Goal: Transaction & Acquisition: Book appointment/travel/reservation

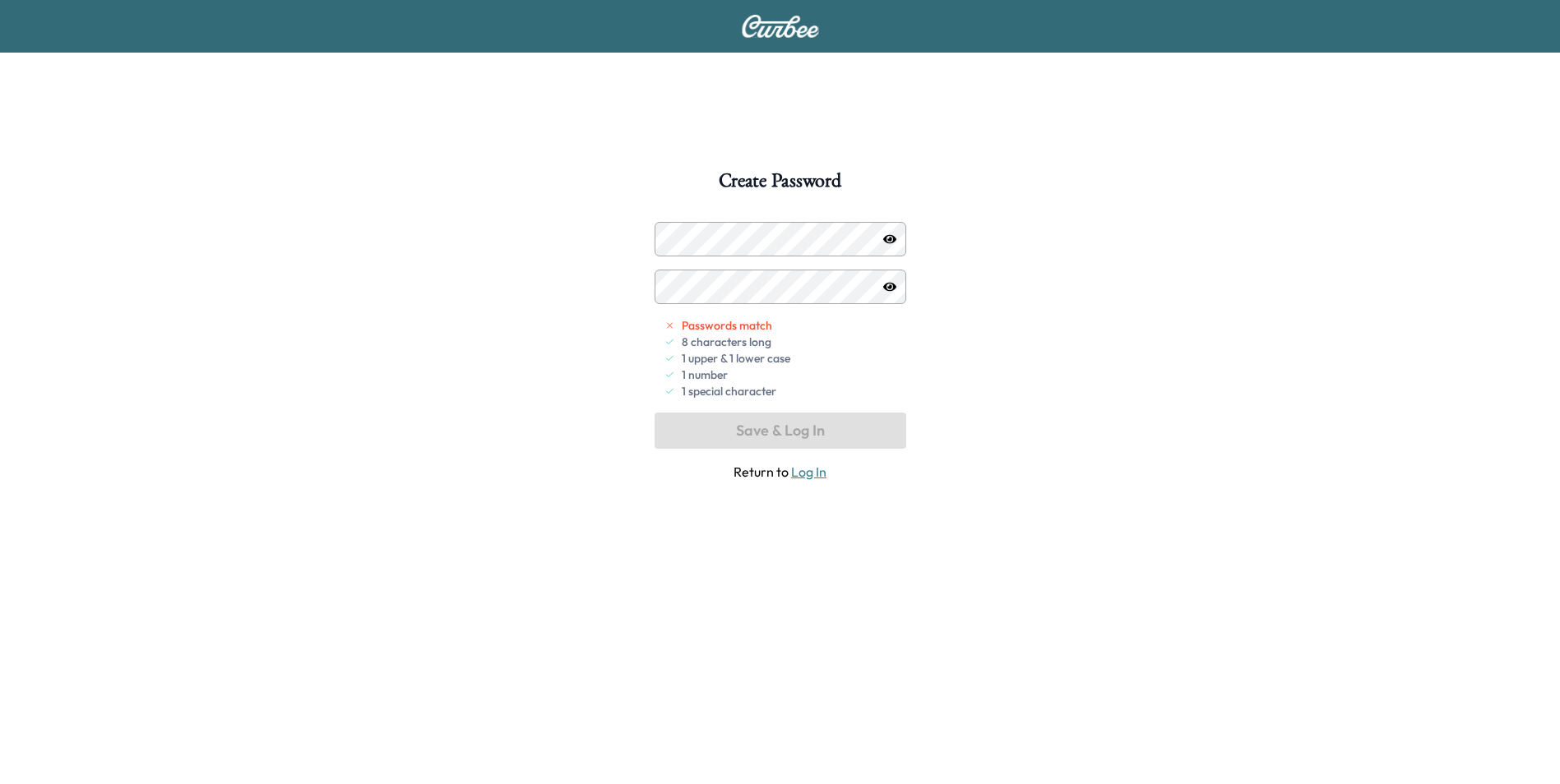
click at [885, 237] on icon "button" at bounding box center [890, 239] width 13 height 9
click at [753, 430] on button "Save & Log In" at bounding box center [780, 431] width 251 height 36
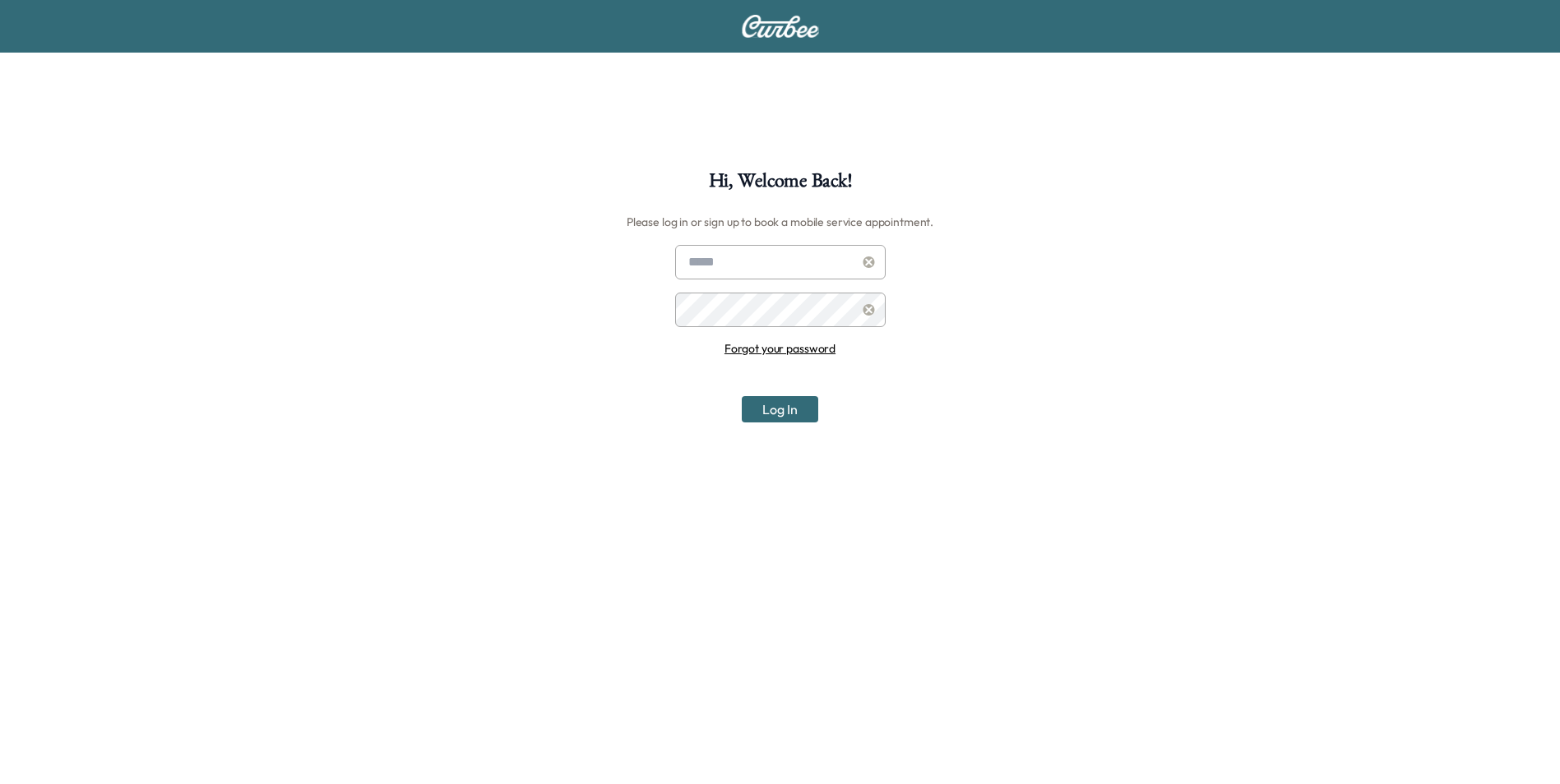
click at [723, 265] on input "text" at bounding box center [780, 262] width 210 height 35
type input "**********"
click at [780, 420] on button "Log In" at bounding box center [780, 409] width 76 height 26
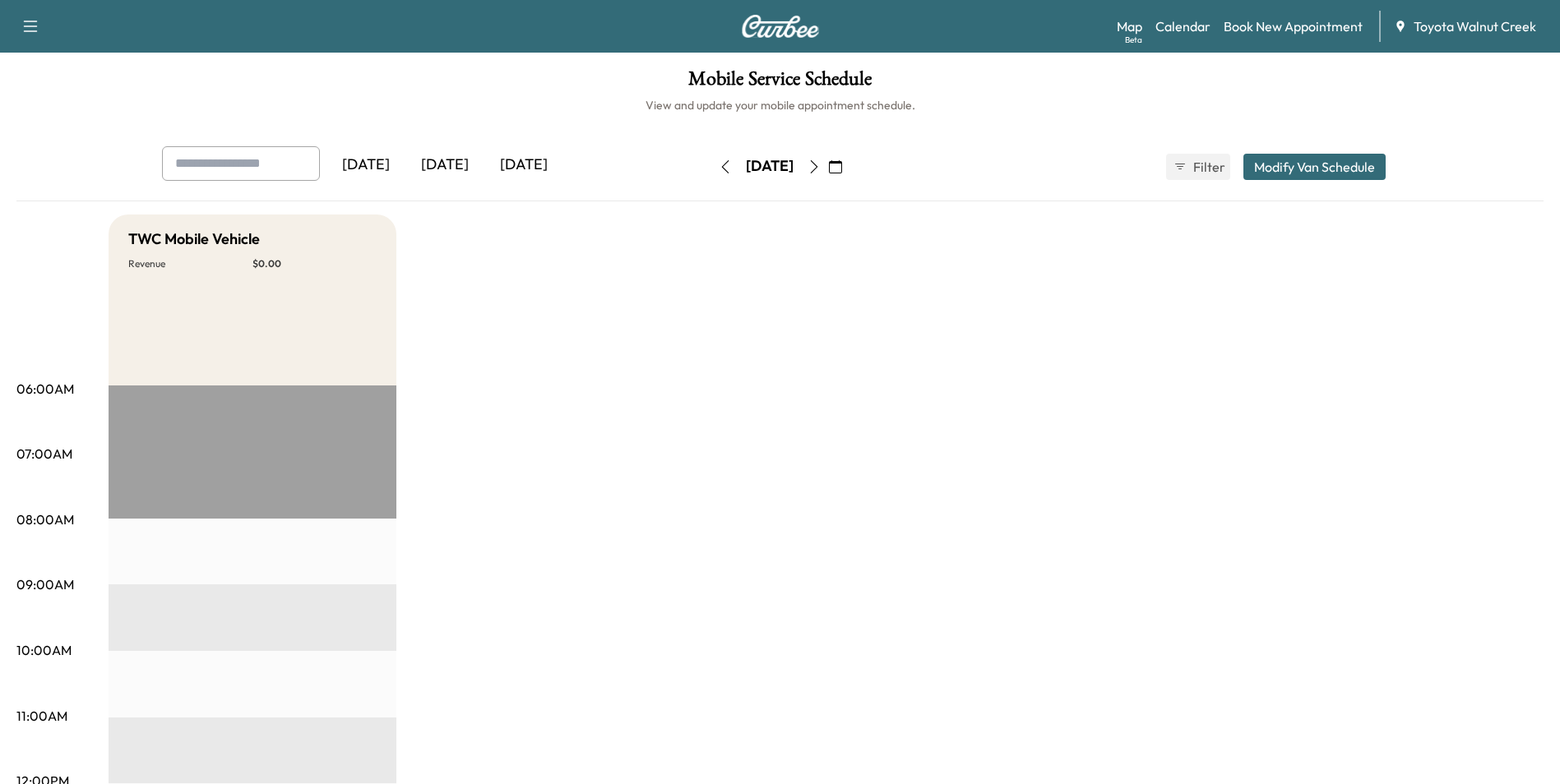
click at [1285, 166] on button "Modify Van Schedule" at bounding box center [1314, 167] width 142 height 26
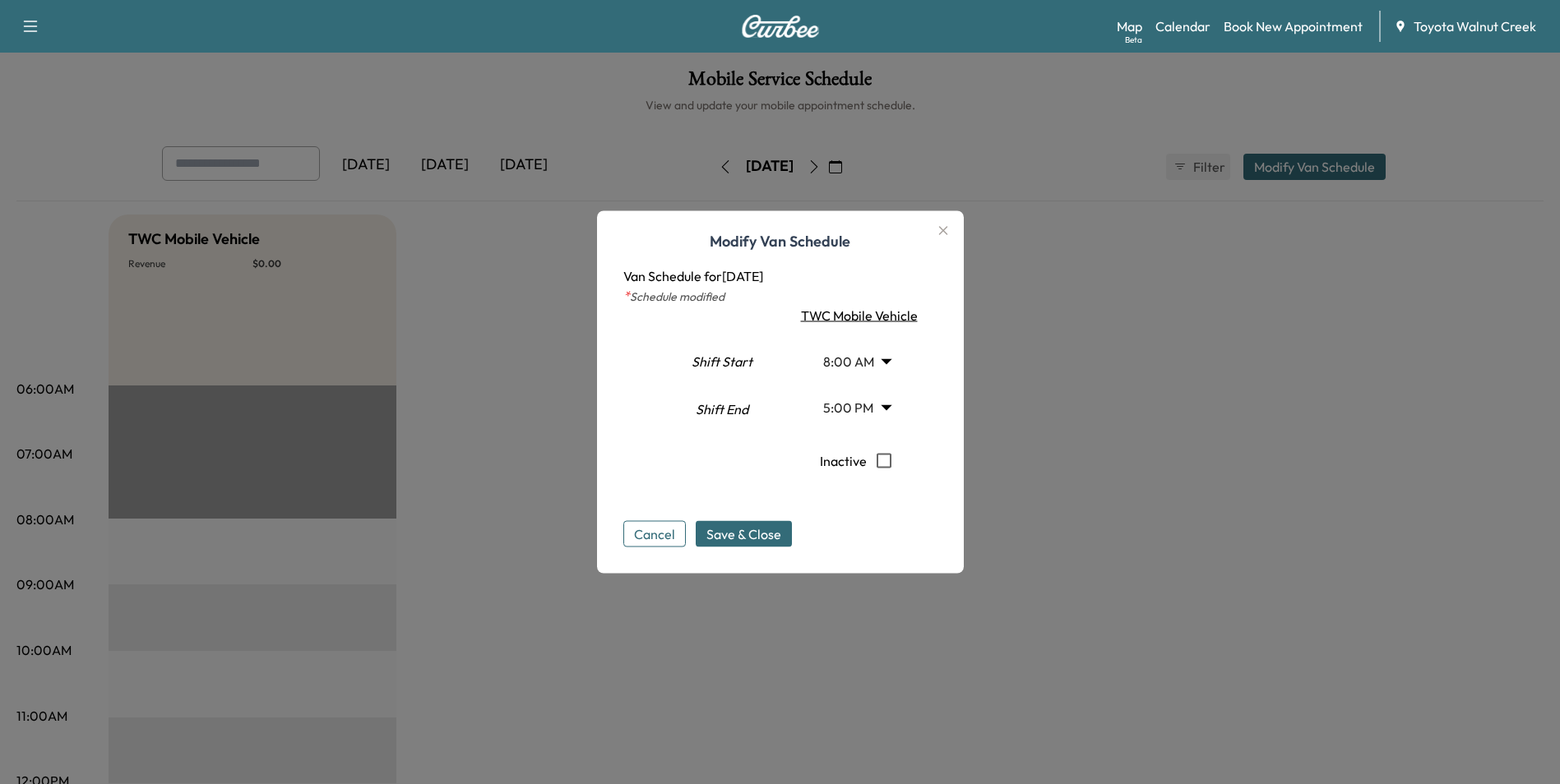
click at [1078, 298] on div at bounding box center [780, 392] width 1560 height 784
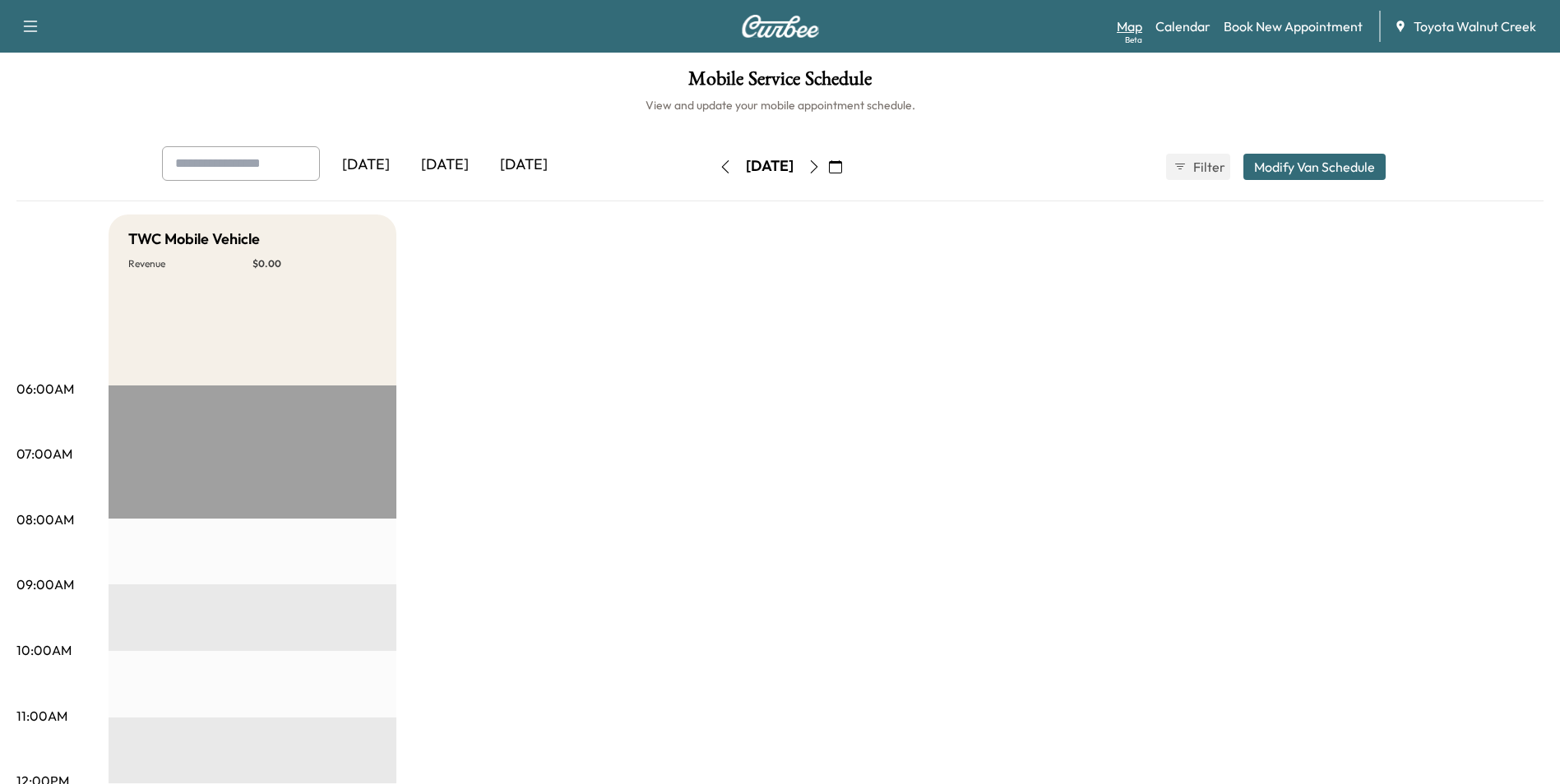
click at [1132, 27] on link "Map Beta" at bounding box center [1129, 26] width 25 height 20
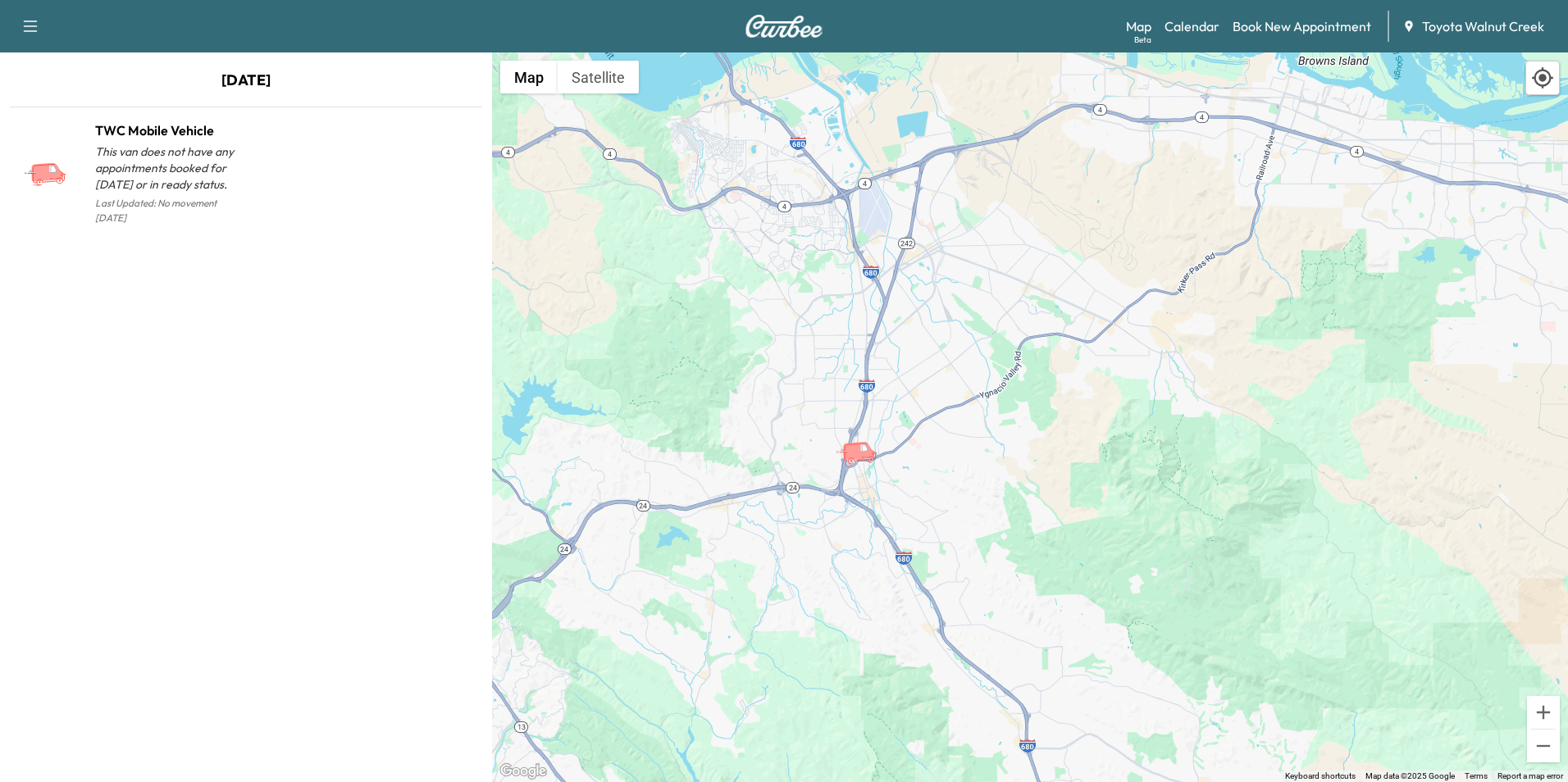
click at [1111, 515] on div "To activate drag with keyboard, press Alt + Enter. Once in keyboard drag state,…" at bounding box center [1030, 418] width 1077 height 730
click at [1296, 25] on link "Book New Appointment" at bounding box center [1302, 26] width 139 height 20
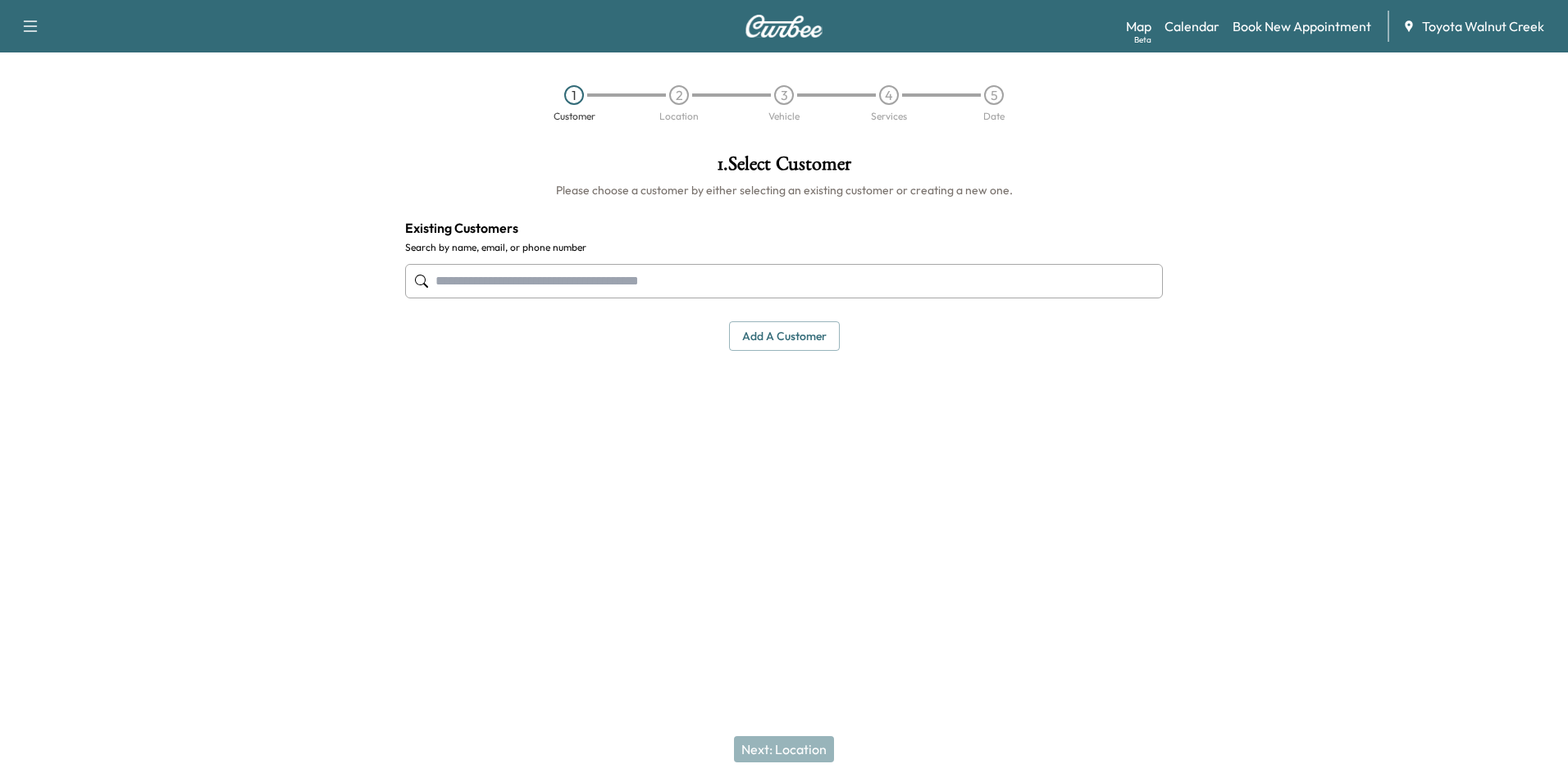
click at [491, 277] on input "text" at bounding box center [784, 282] width 758 height 35
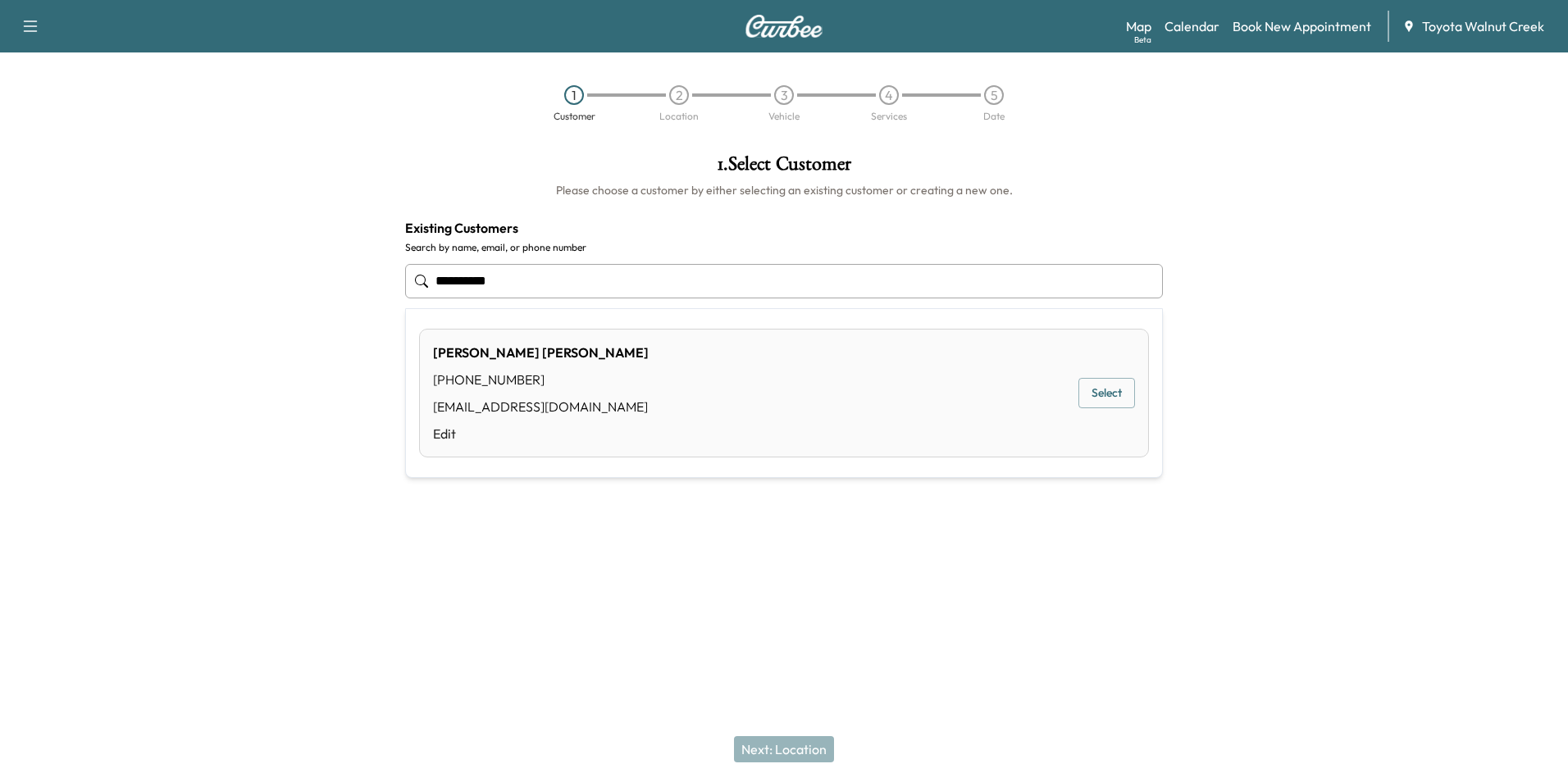
click at [1092, 390] on button "Select" at bounding box center [1107, 392] width 56 height 30
type input "**********"
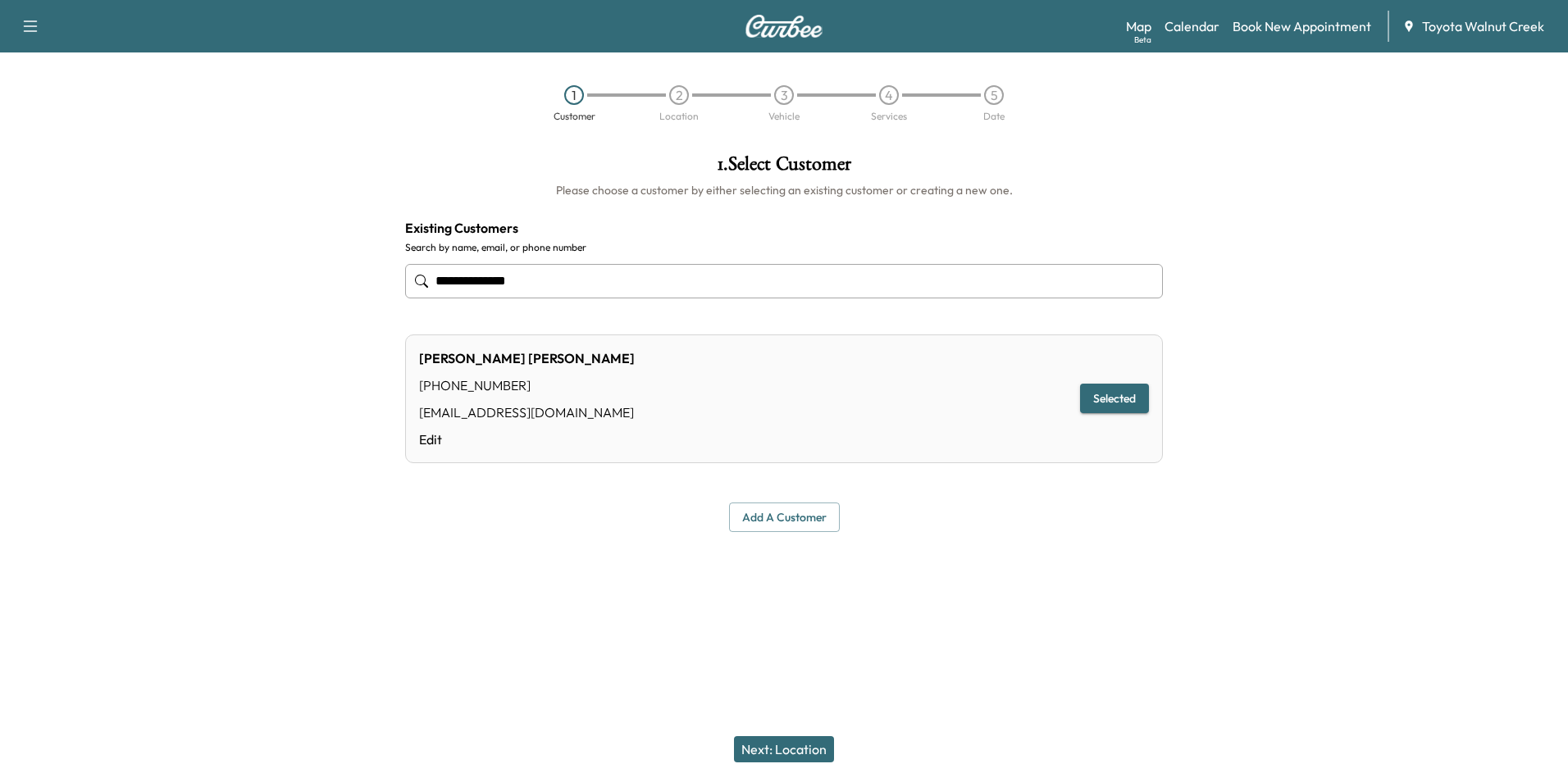
click at [789, 750] on button "Next: Location" at bounding box center [784, 749] width 100 height 26
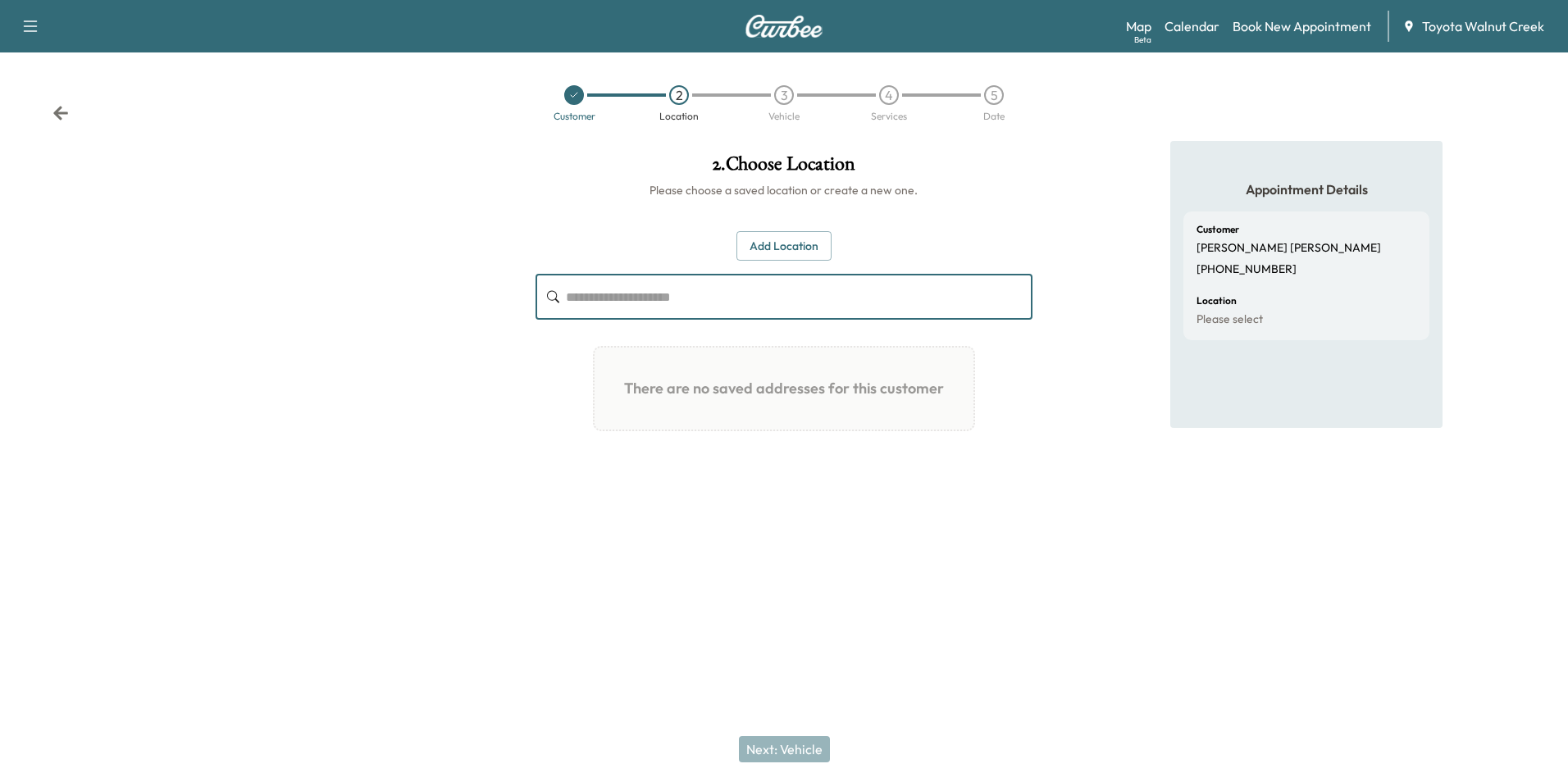
click at [595, 308] on input "text" at bounding box center [799, 297] width 466 height 46
click at [767, 251] on button "Add Location" at bounding box center [784, 246] width 95 height 30
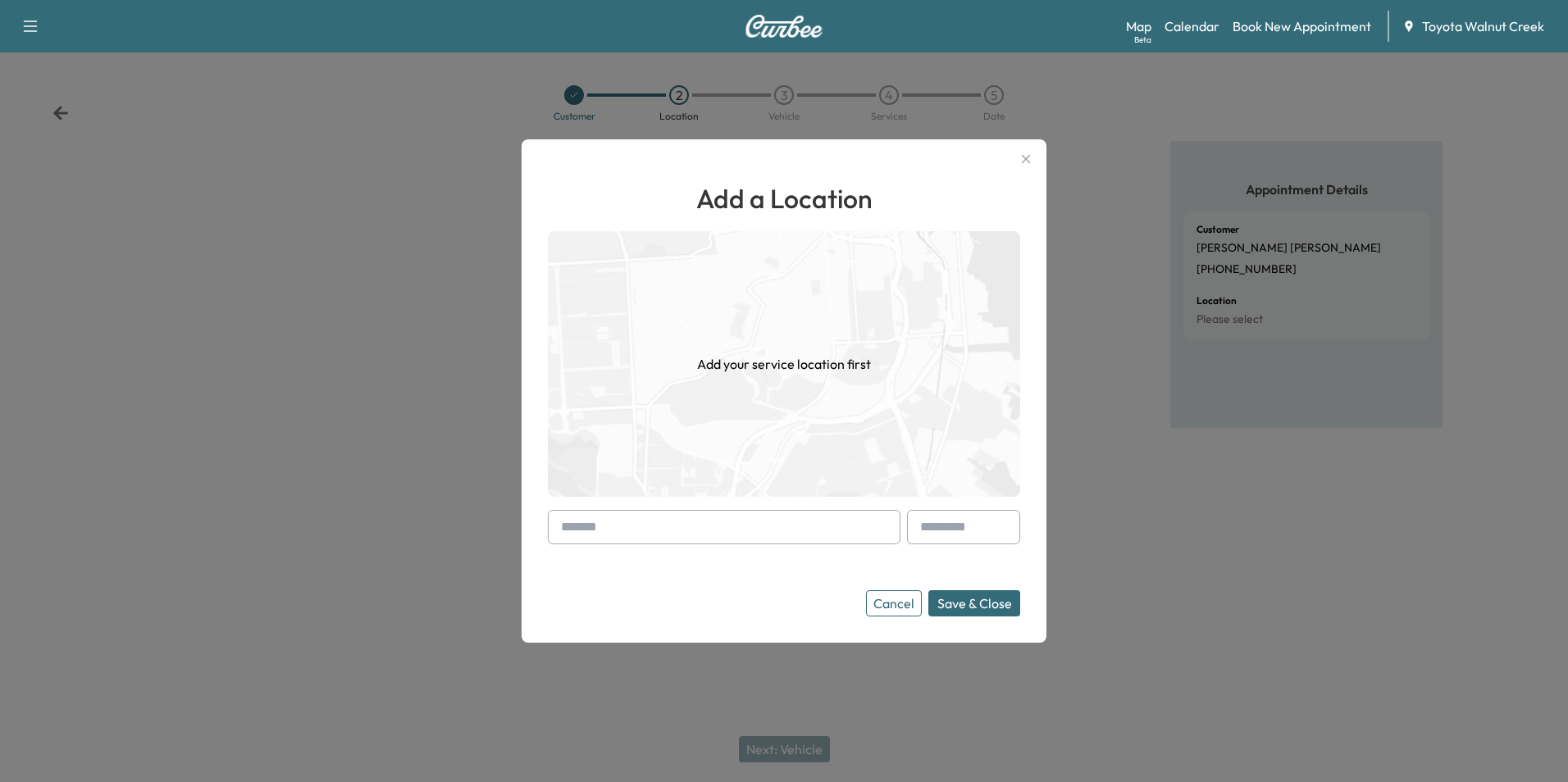
click at [602, 534] on input "text" at bounding box center [724, 528] width 352 height 35
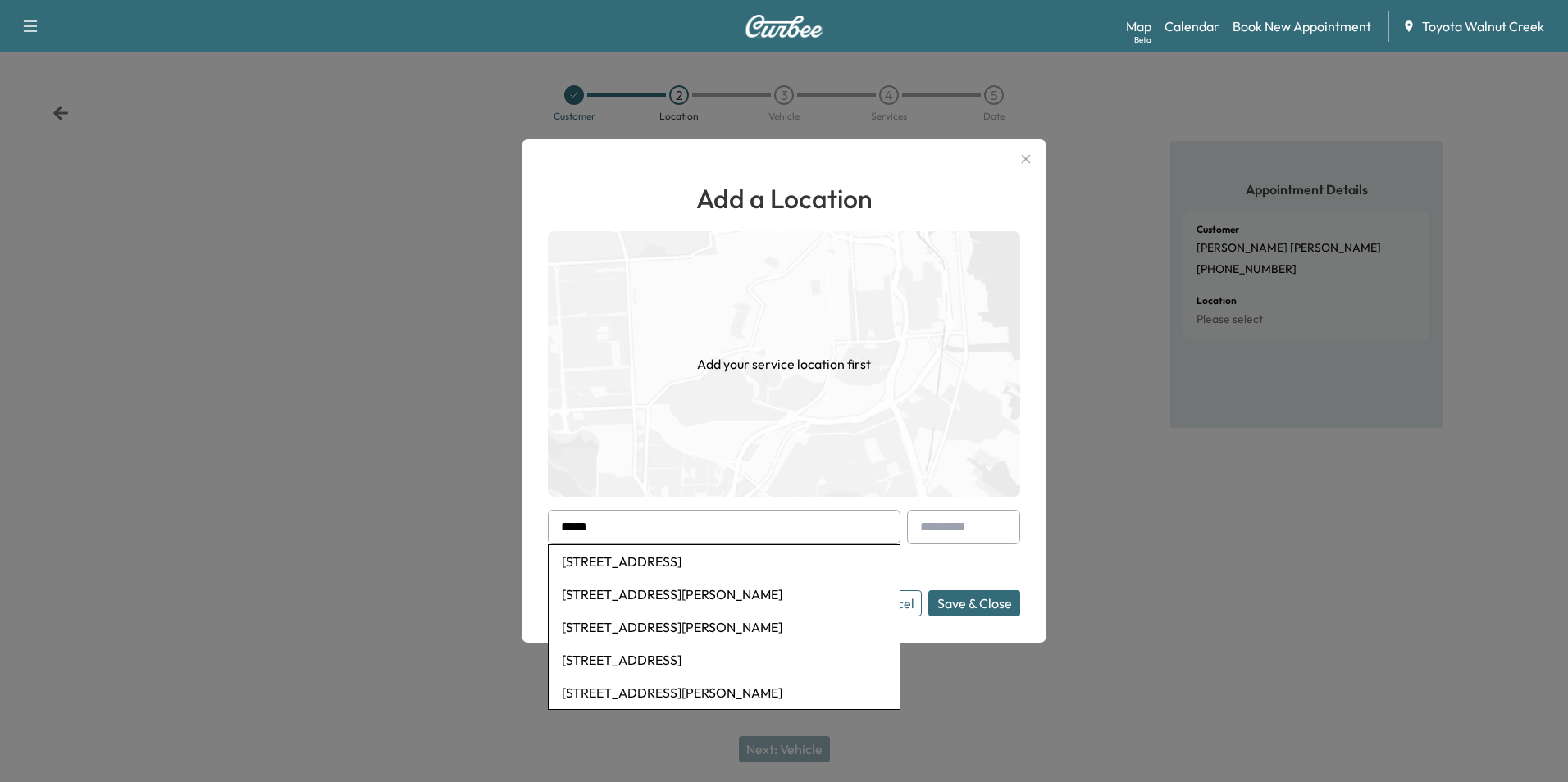
click at [661, 568] on li "[STREET_ADDRESS]" at bounding box center [724, 561] width 351 height 33
type input "**********"
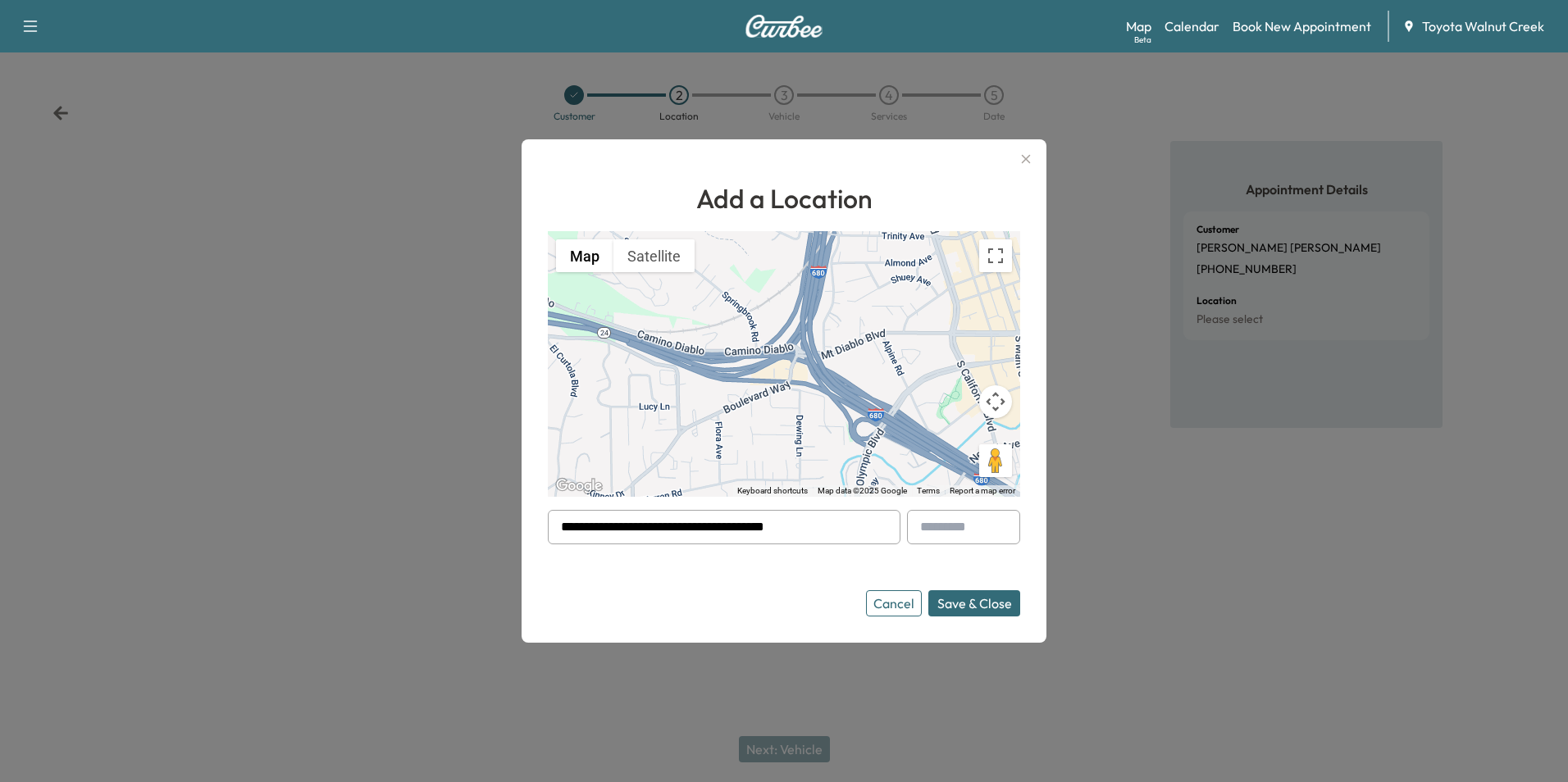
click at [971, 604] on button "Save & Close" at bounding box center [974, 603] width 92 height 26
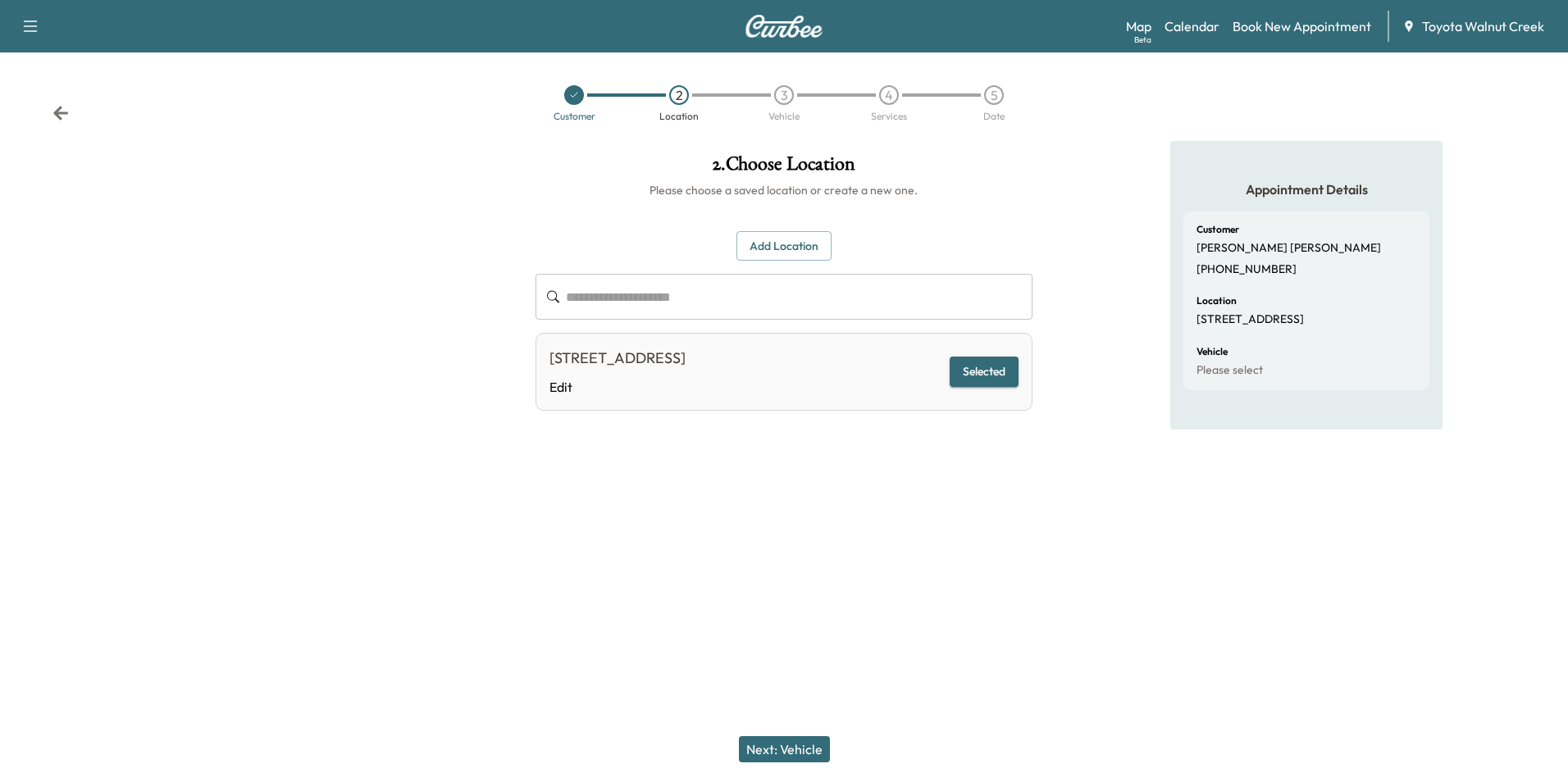
click at [789, 754] on button "Next: Vehicle" at bounding box center [785, 749] width 91 height 26
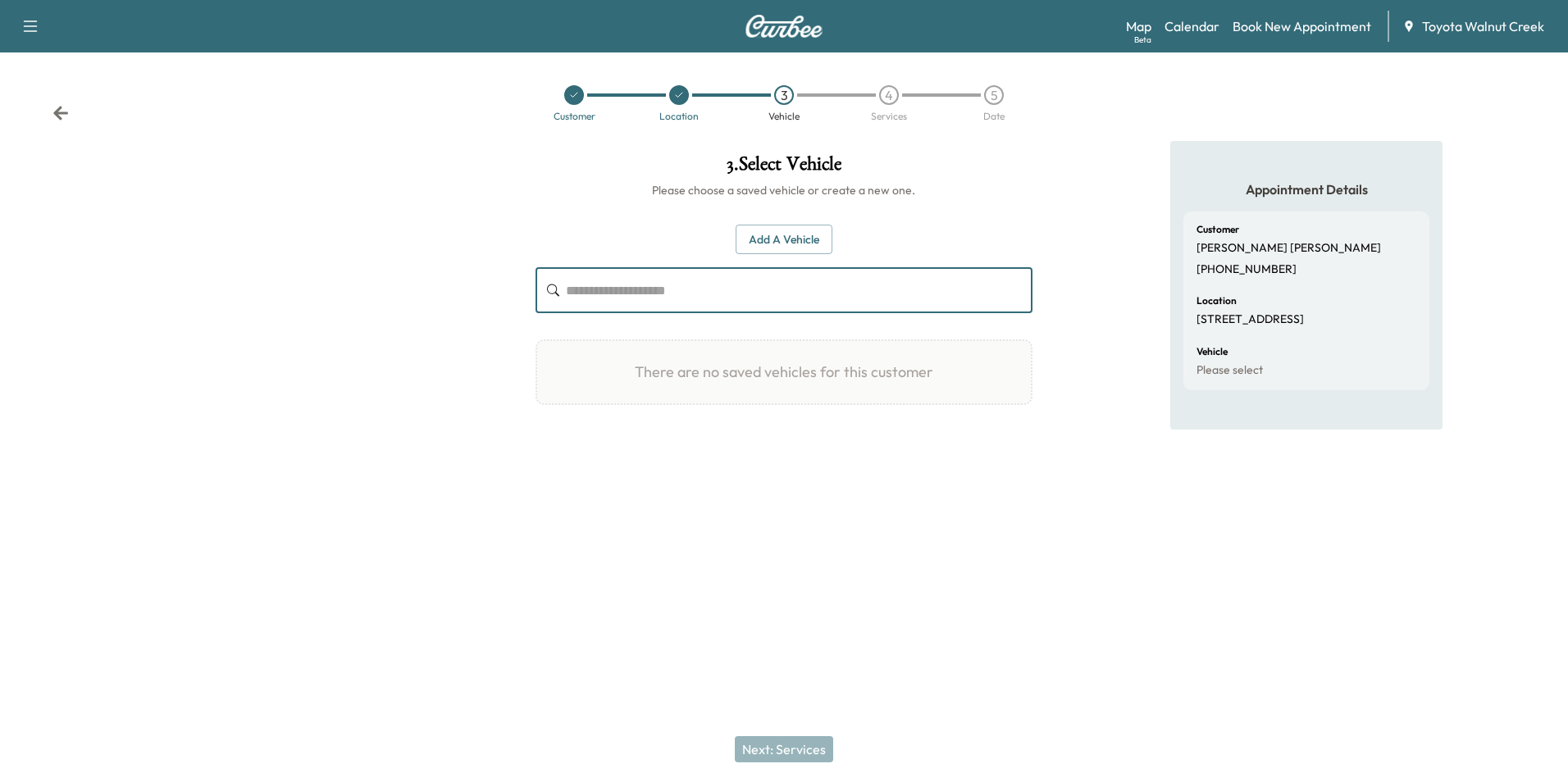
click at [612, 292] on input "text" at bounding box center [799, 290] width 466 height 46
type input "*"
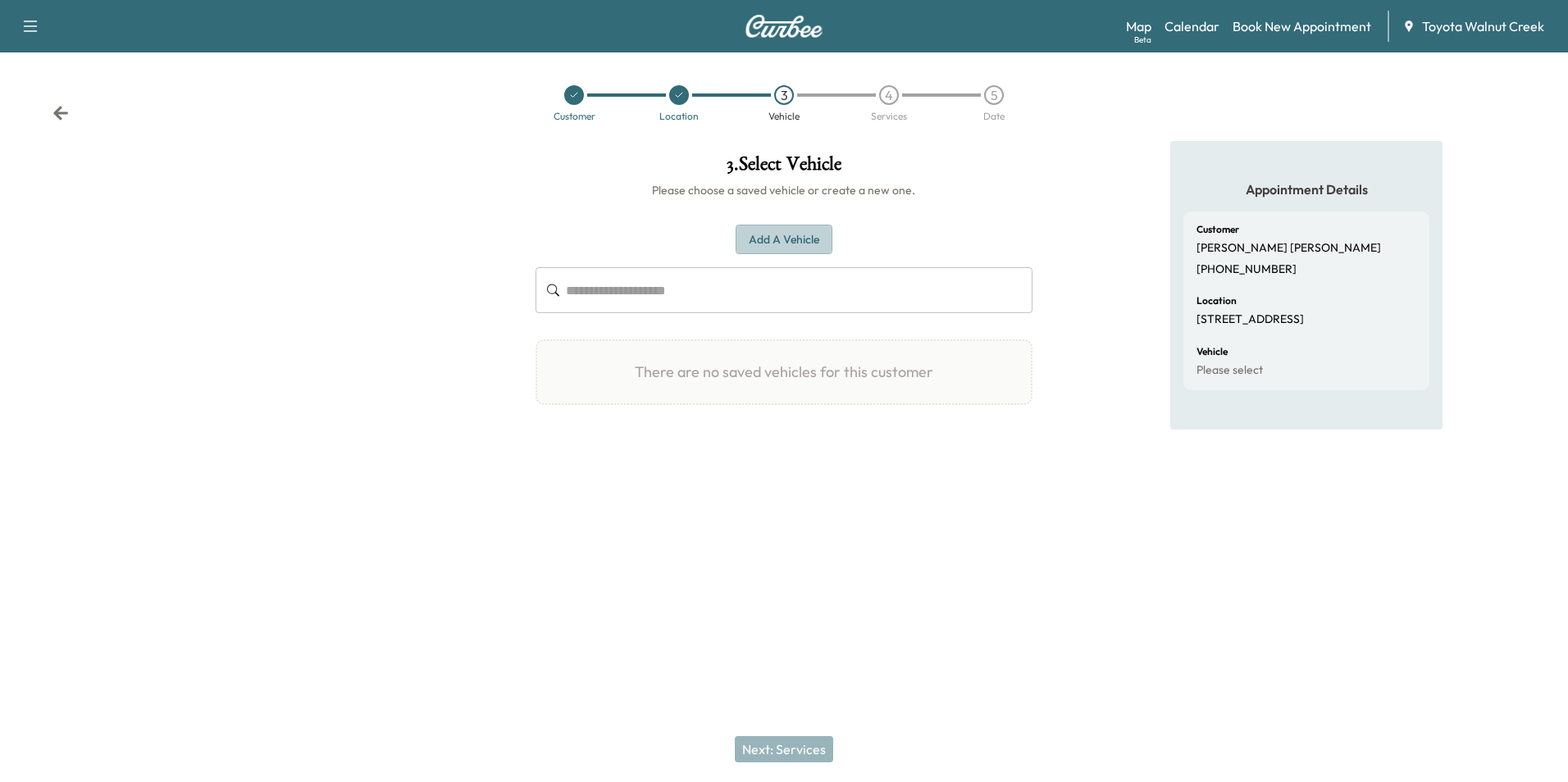
click at [789, 233] on button "Add a Vehicle" at bounding box center [784, 239] width 97 height 30
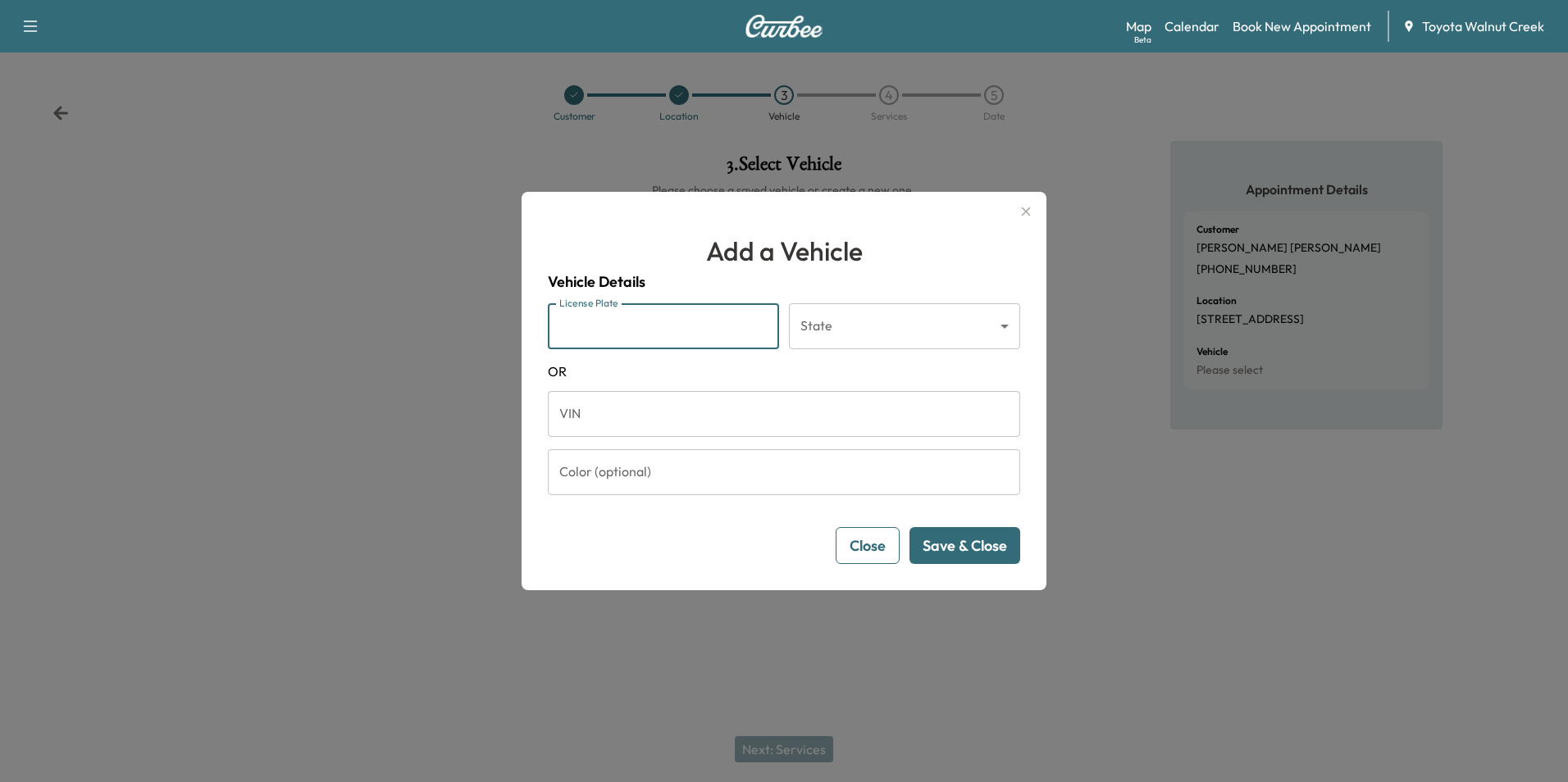
click at [664, 335] on input "License Plate" at bounding box center [663, 326] width 232 height 46
type input "*******"
click at [908, 324] on body "Support Log Out Map Beta Calendar Book New Appointment Toyota Walnut Creek Cust…" at bounding box center [784, 391] width 1568 height 782
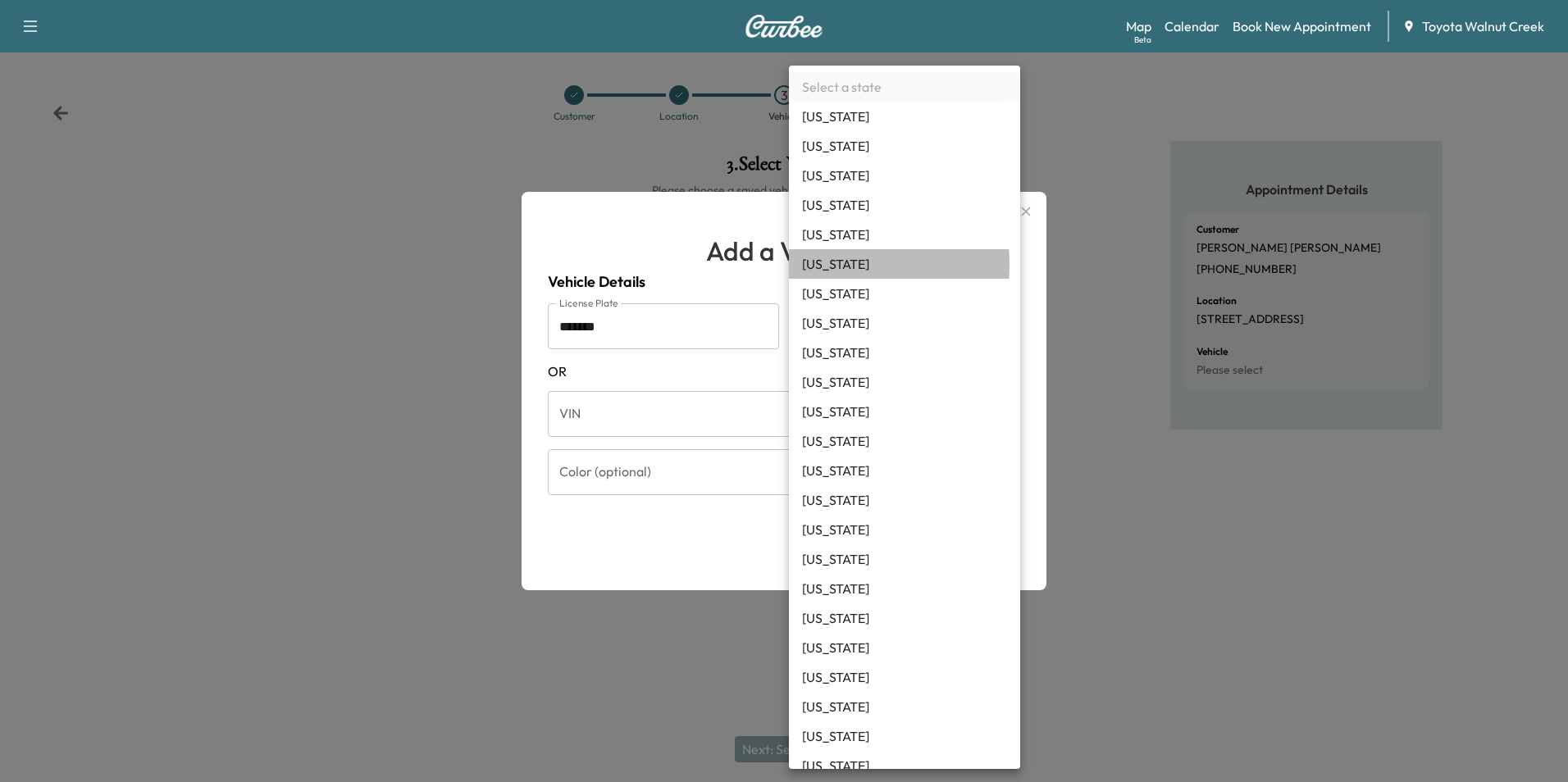
click at [824, 264] on li "[US_STATE]" at bounding box center [905, 263] width 232 height 30
type input "**"
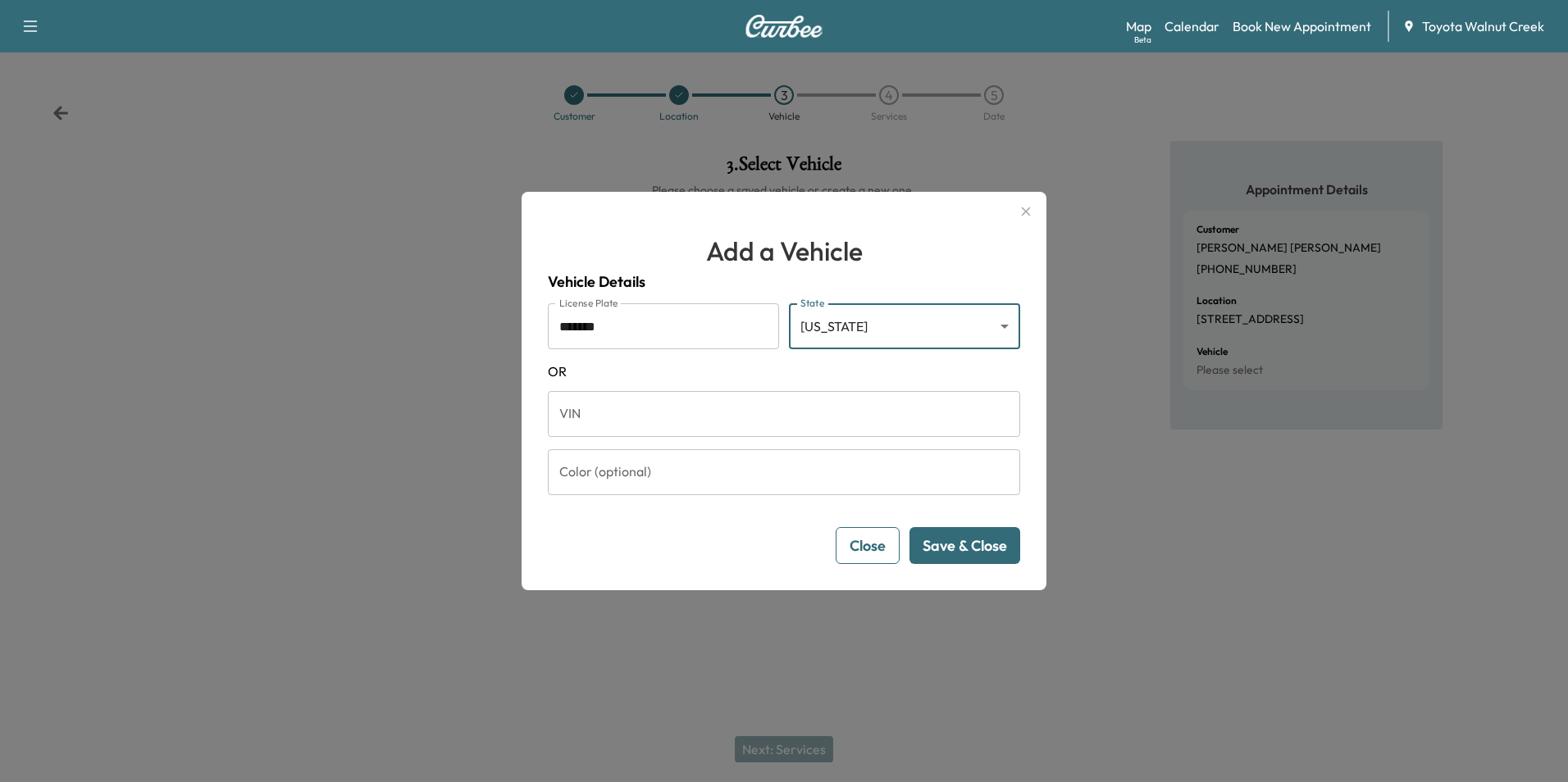
click at [957, 558] on button "Save & Close" at bounding box center [965, 546] width 111 height 37
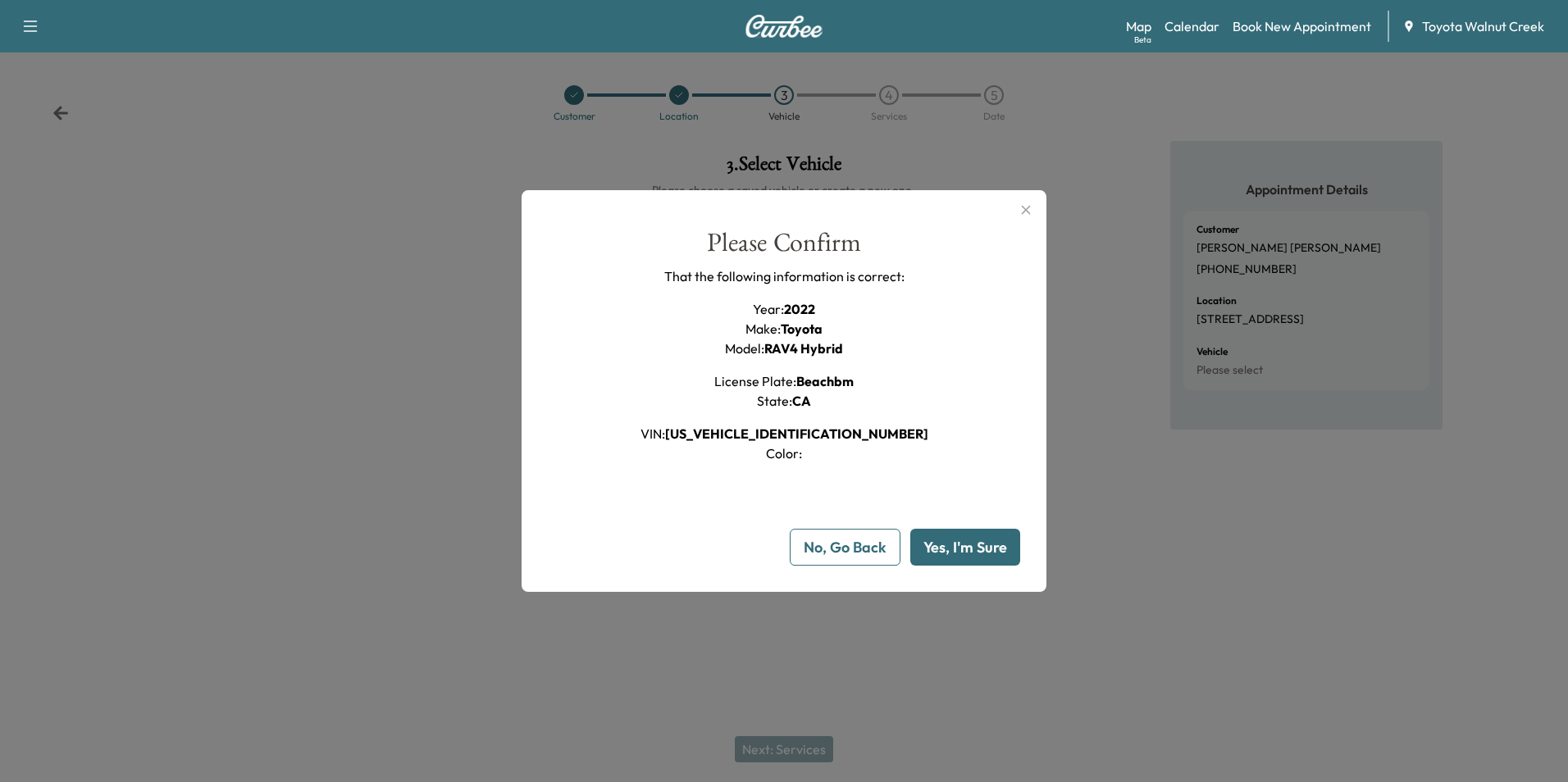
click at [965, 549] on button "Yes, I'm Sure" at bounding box center [965, 547] width 110 height 37
type input "**"
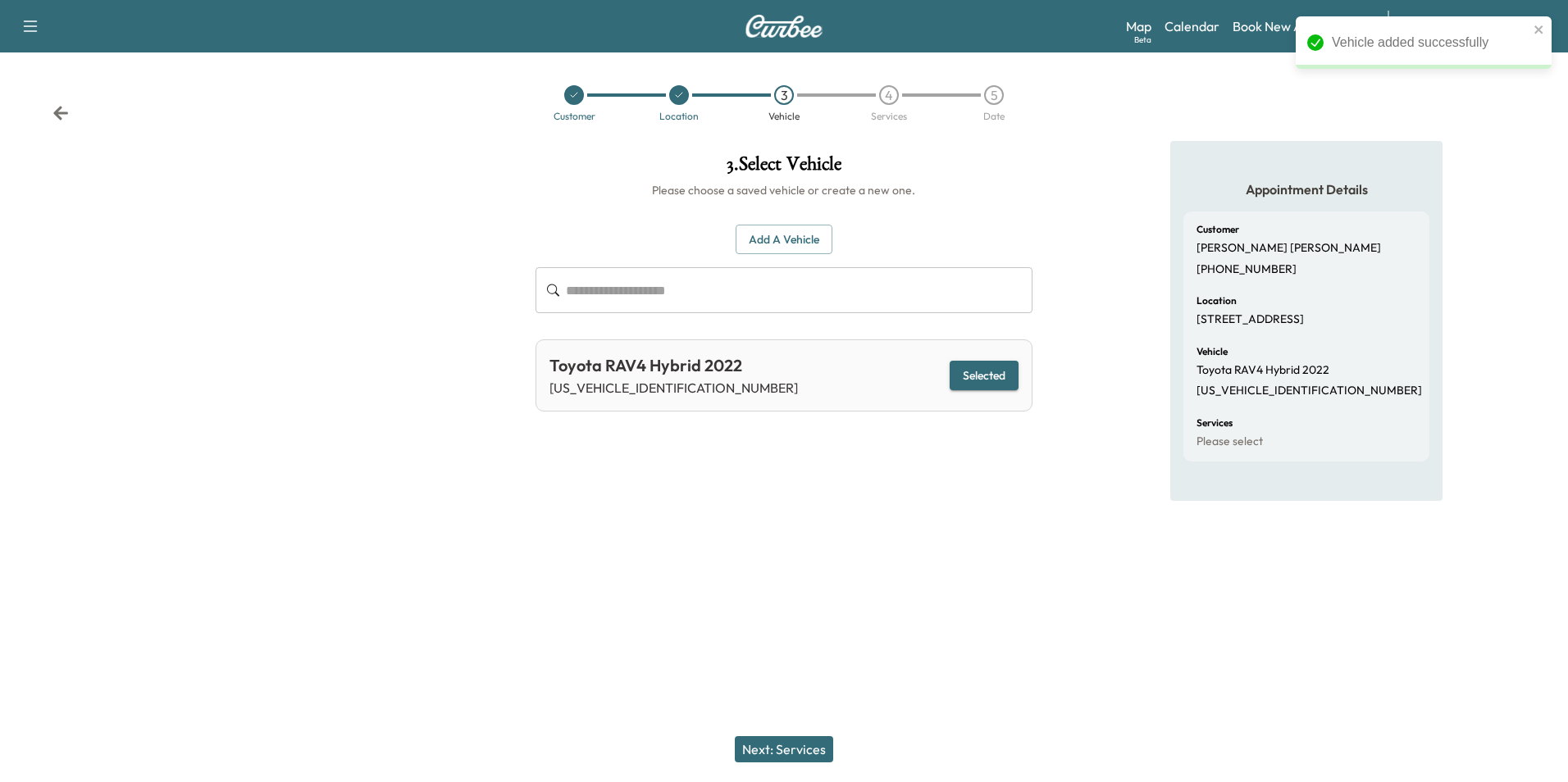
click at [793, 757] on button "Next: Services" at bounding box center [784, 749] width 98 height 26
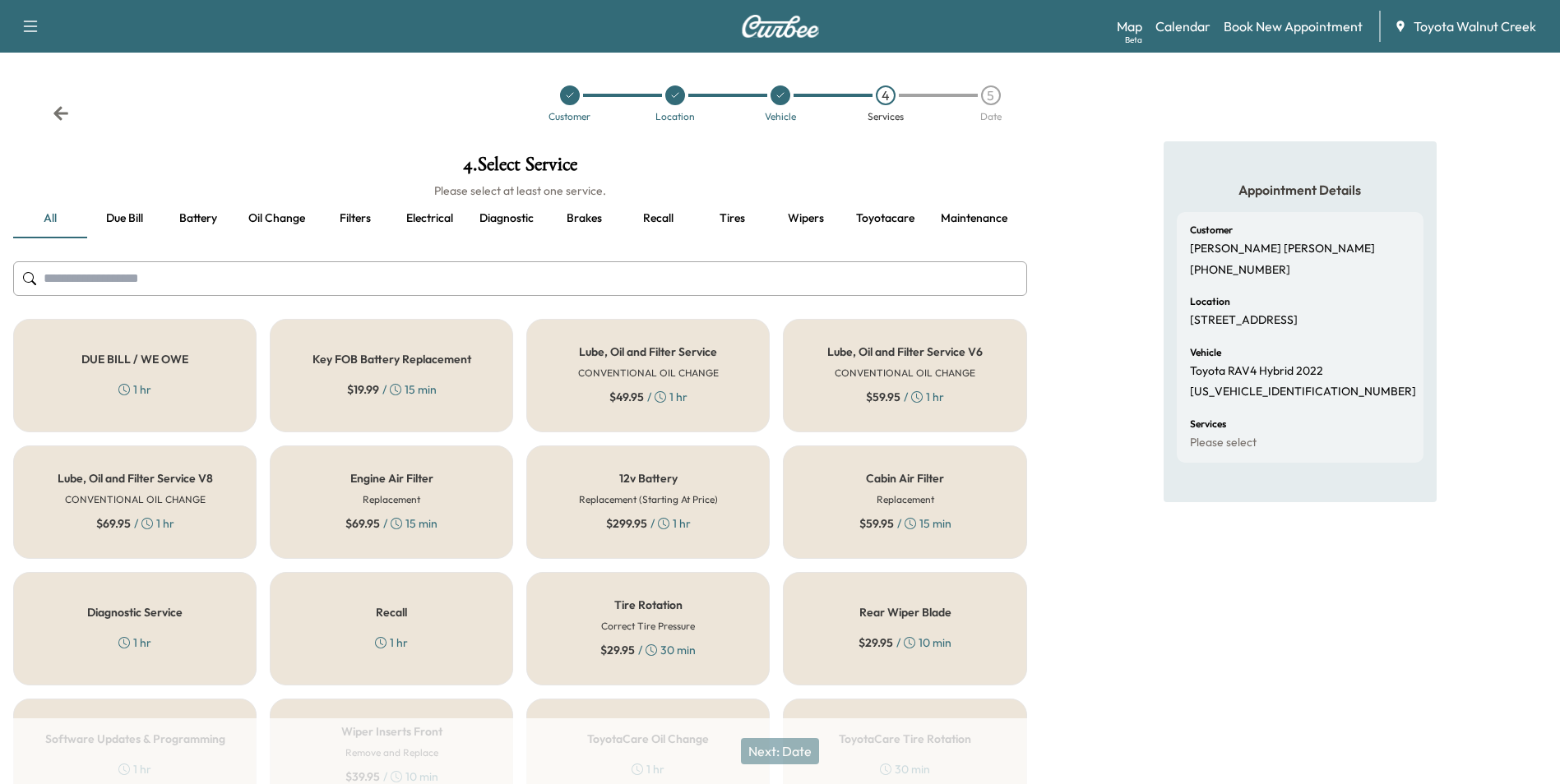
click at [885, 220] on button "Toyotacare" at bounding box center [884, 219] width 85 height 39
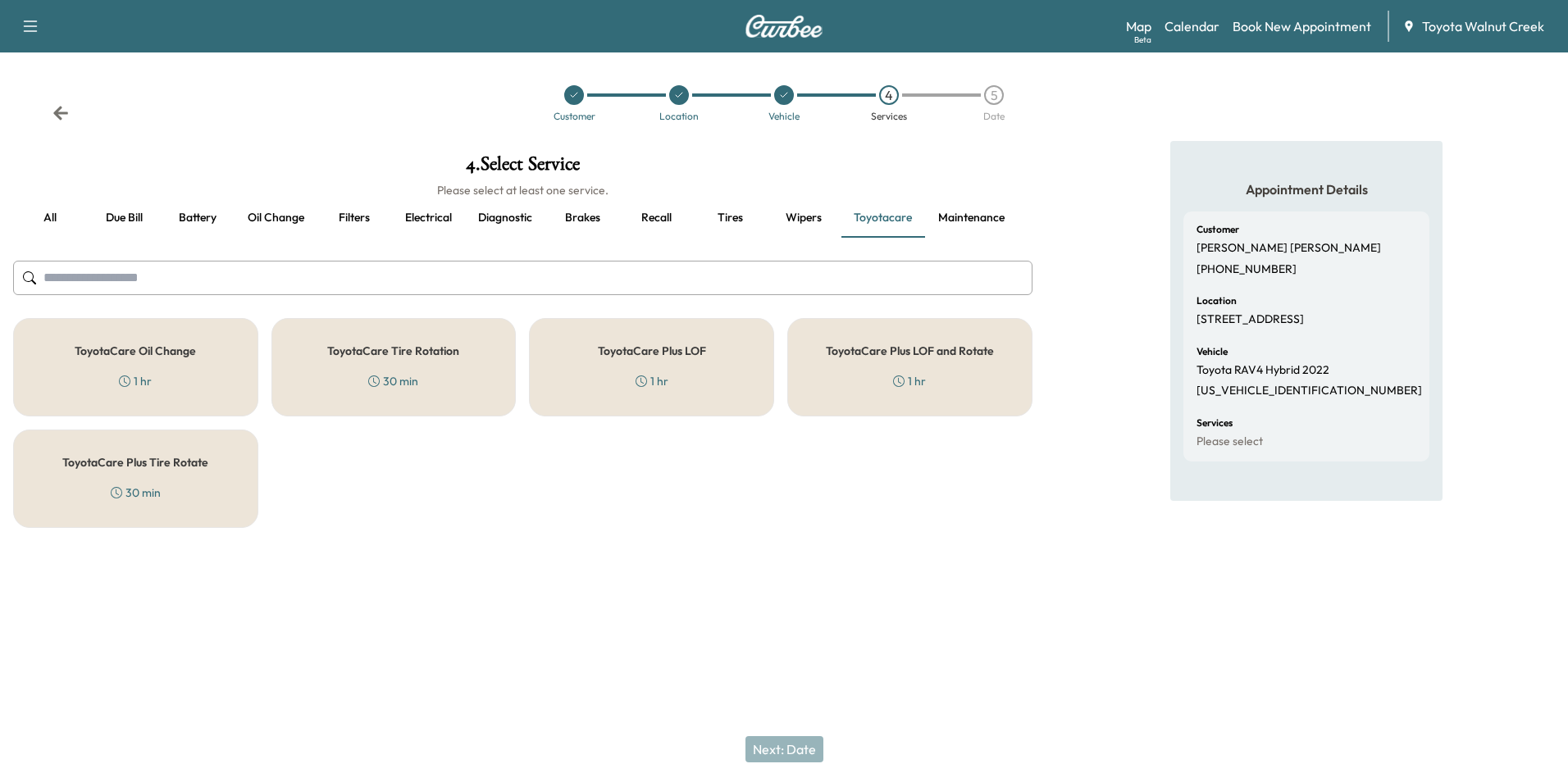
click at [213, 377] on div "ToyotaCare Oil Change 1 hr" at bounding box center [135, 367] width 245 height 98
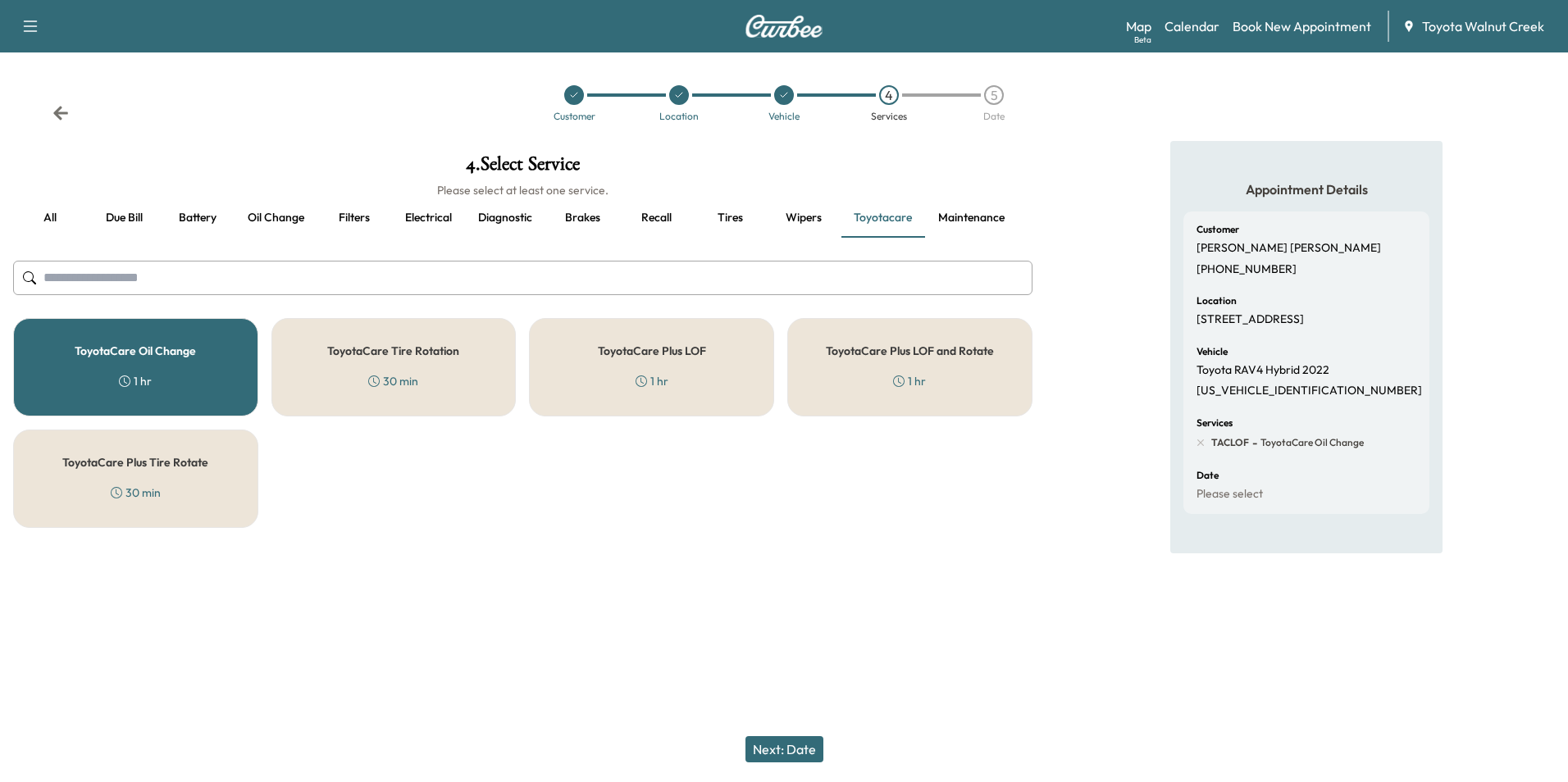
click at [789, 756] on button "Next: Date" at bounding box center [785, 749] width 78 height 26
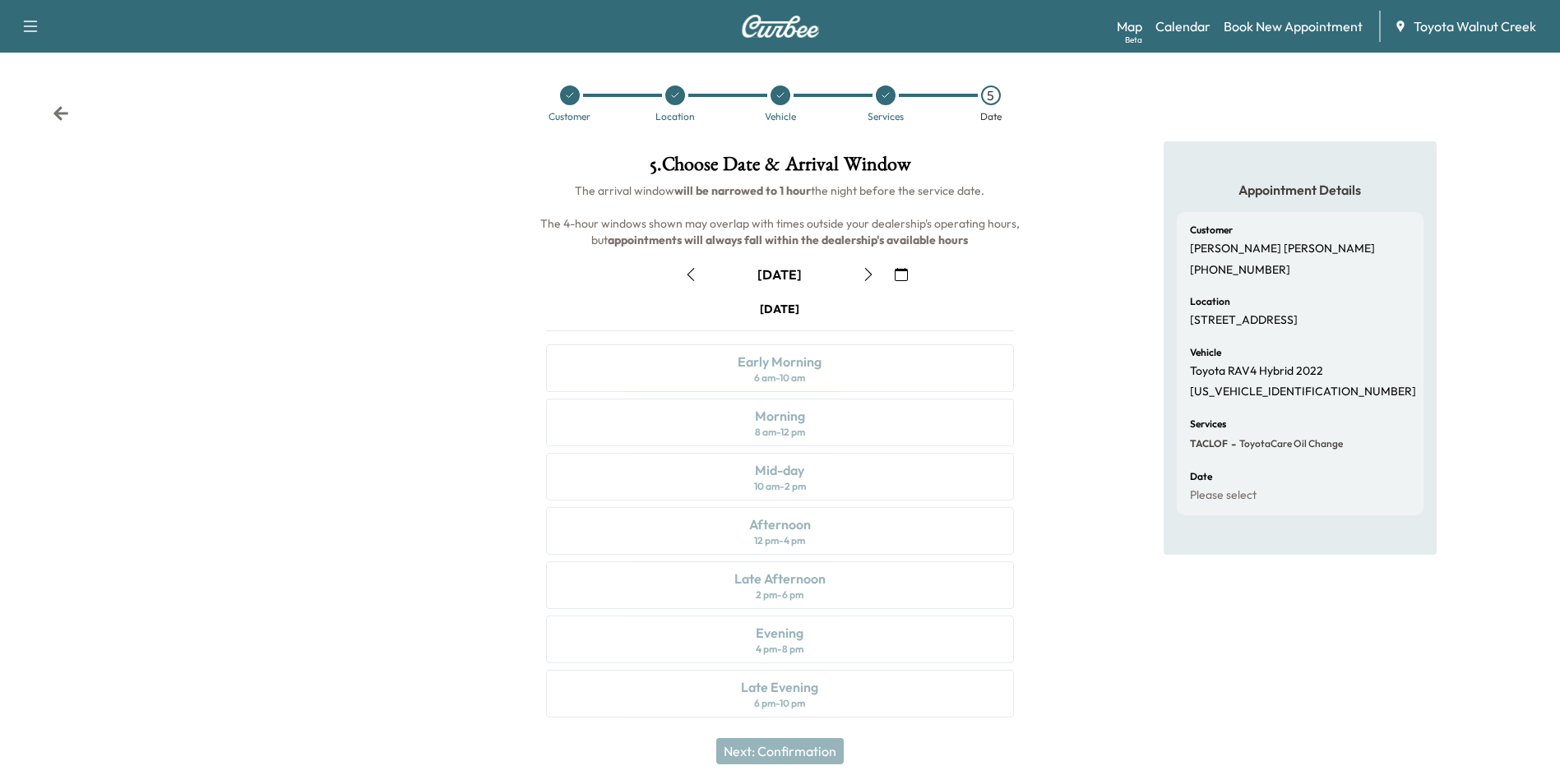
scroll to position [5, 0]
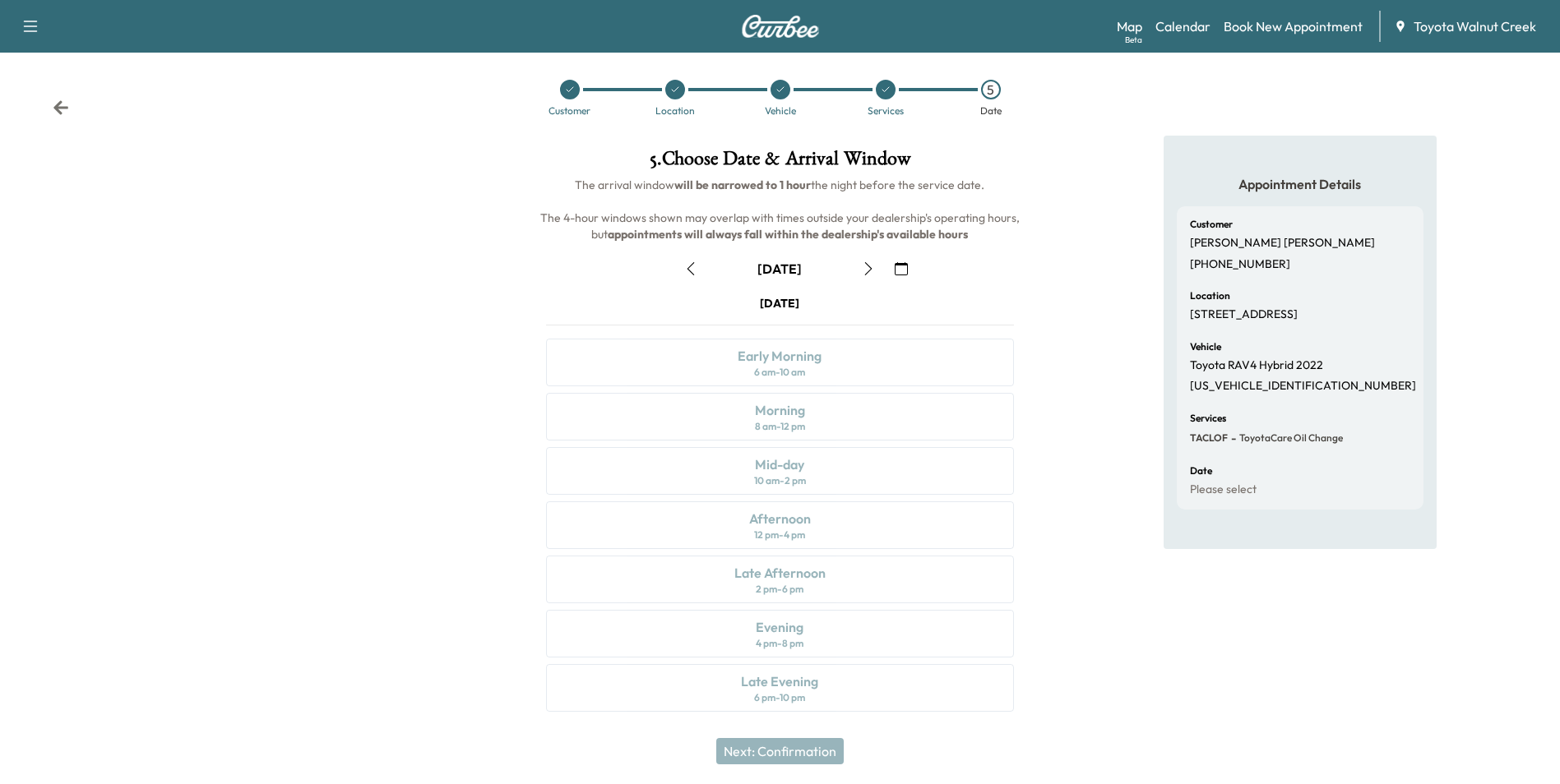
click at [799, 504] on div "[DATE] Early Morning 6 am - 10 am Morning 8 am - 12 pm Mid-day 10 am - 2 pm Aft…" at bounding box center [780, 506] width 494 height 423
click at [868, 267] on icon "button" at bounding box center [868, 269] width 13 height 13
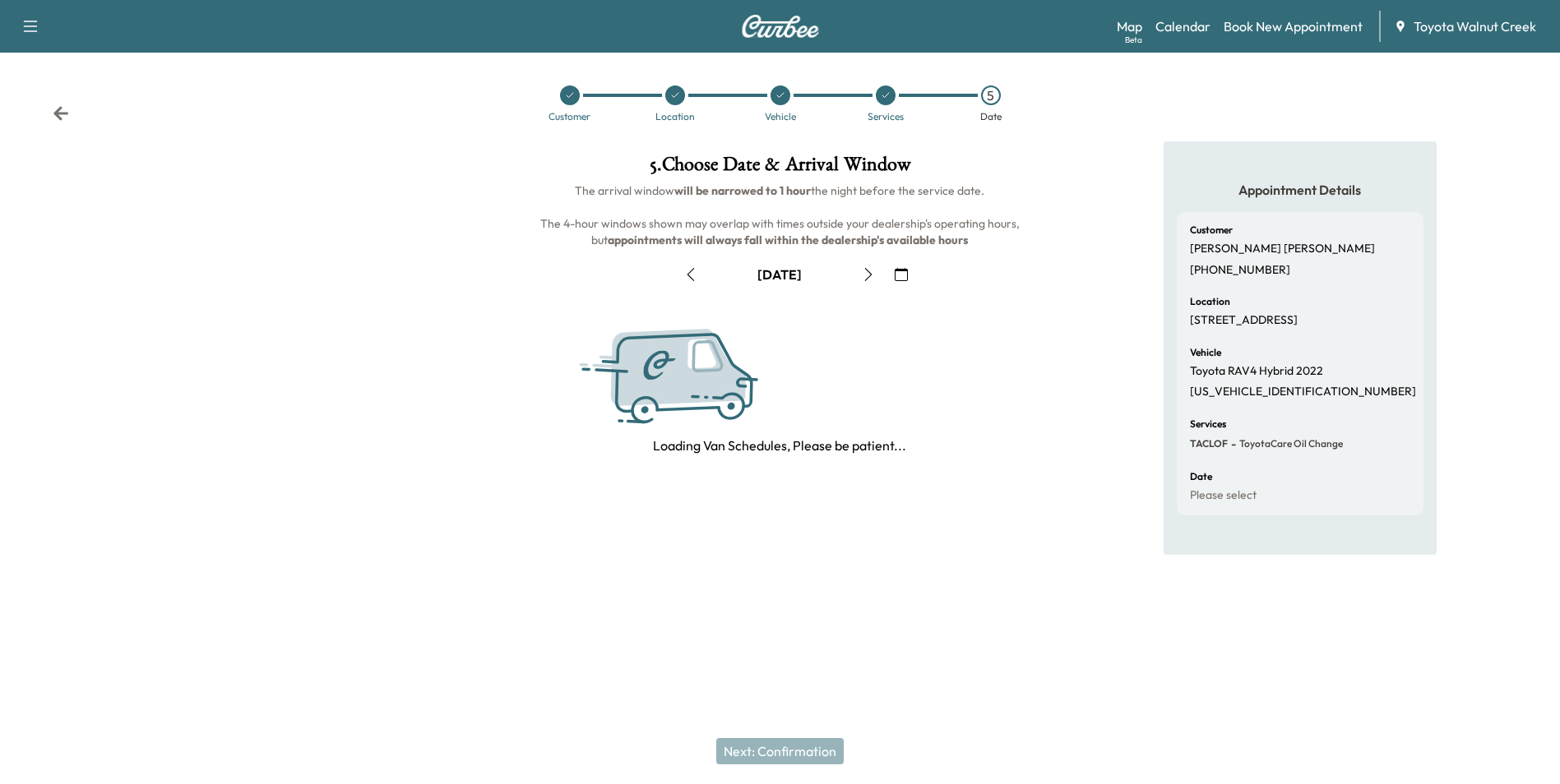
scroll to position [0, 0]
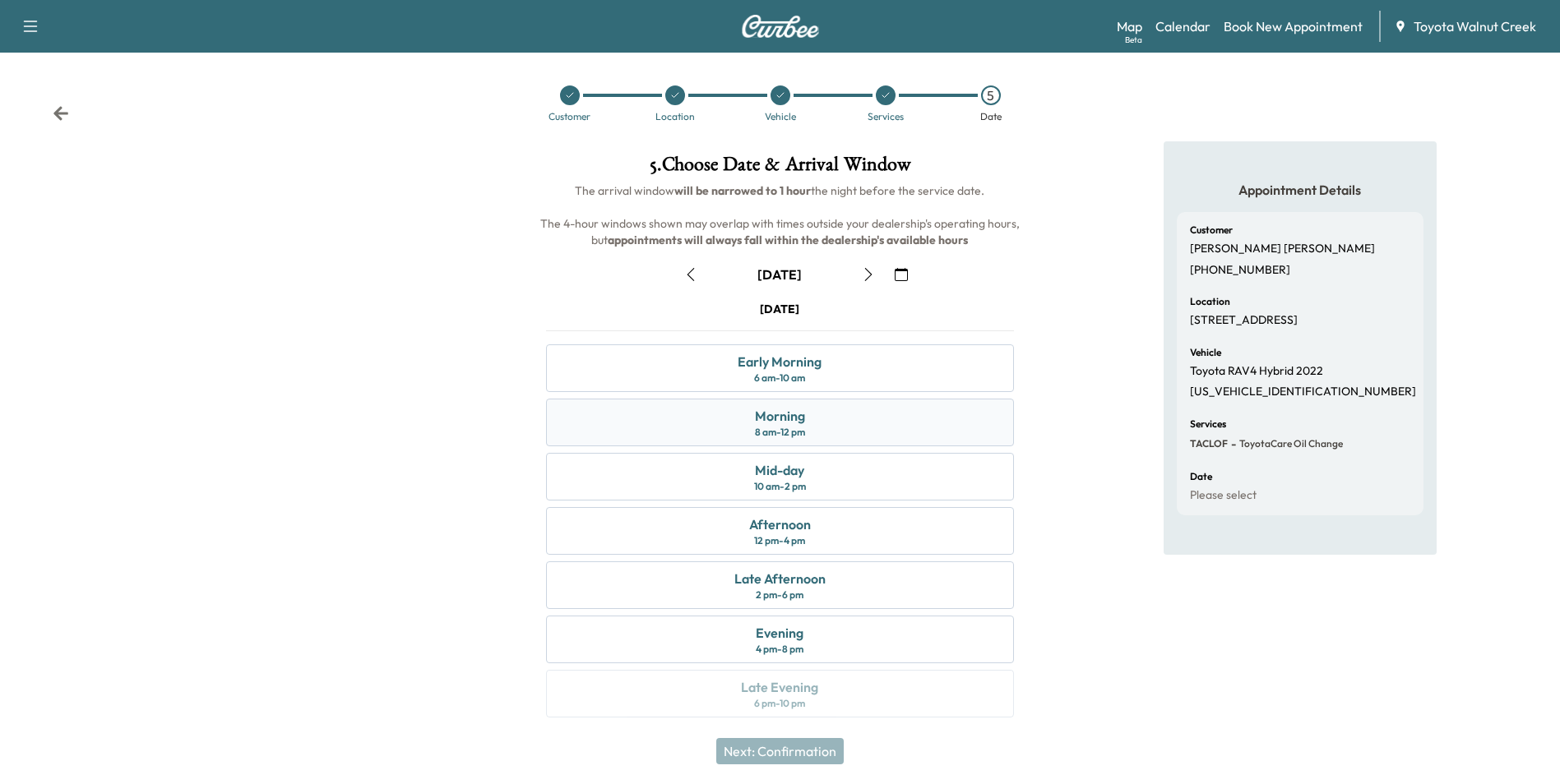
click at [774, 433] on div "8 am - 12 pm" at bounding box center [780, 433] width 50 height 13
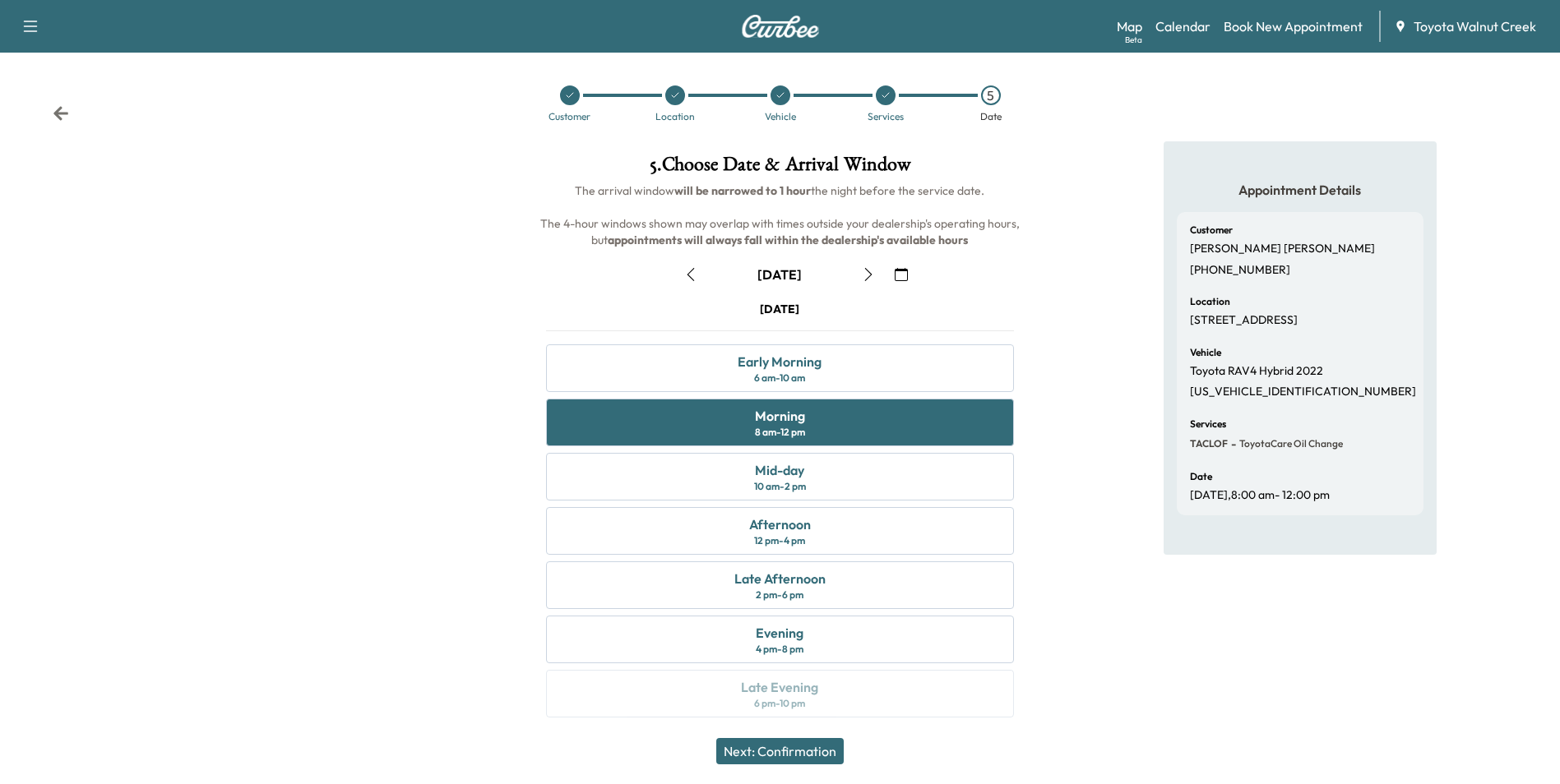
click at [791, 748] on button "Next: Confirmation" at bounding box center [780, 751] width 127 height 26
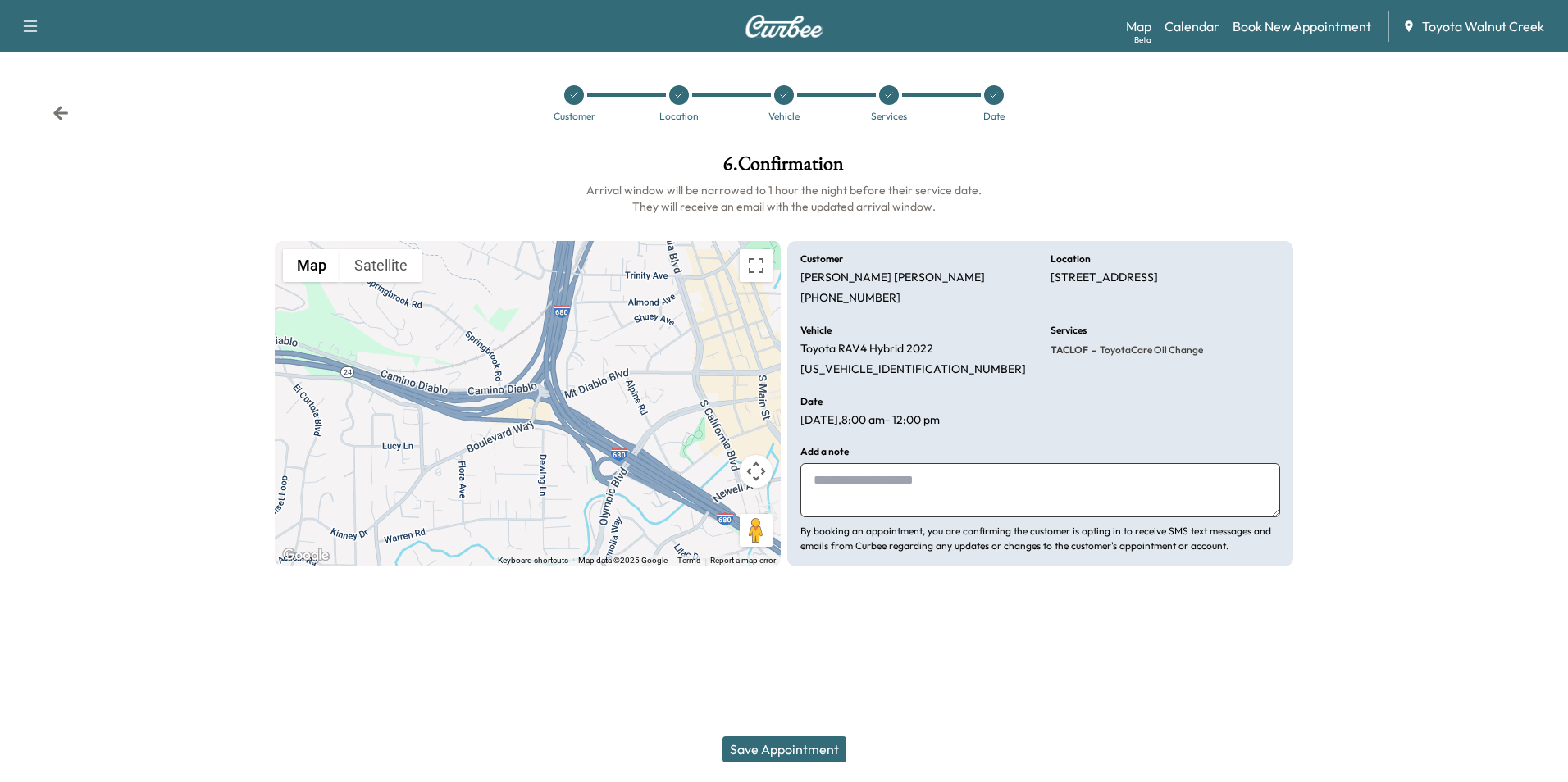
click at [865, 486] on textarea at bounding box center [1040, 490] width 480 height 54
type textarea "*******"
click at [782, 754] on button "Save Appointment" at bounding box center [784, 749] width 124 height 26
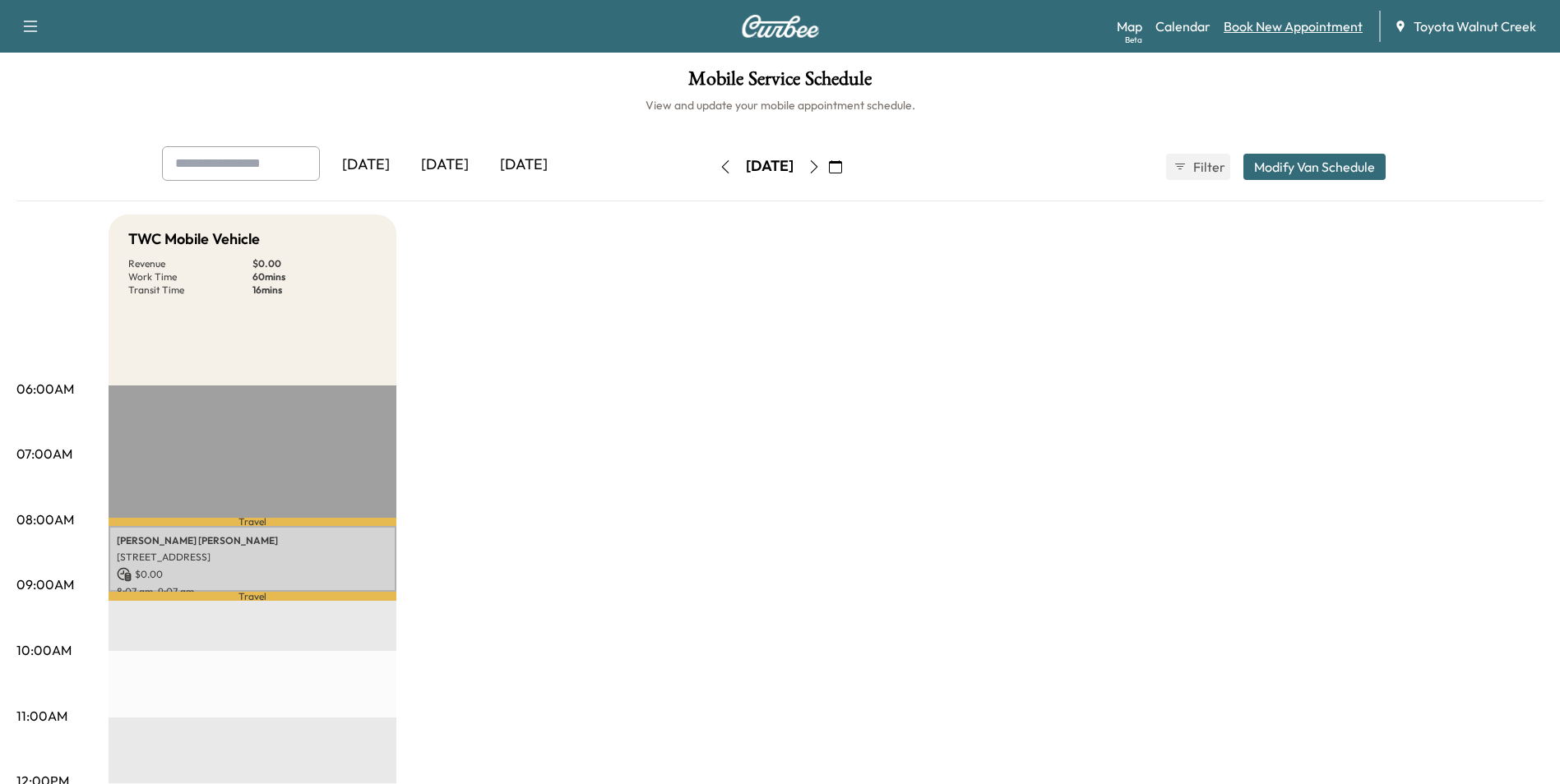
click at [1281, 26] on link "Book New Appointment" at bounding box center [1293, 26] width 139 height 20
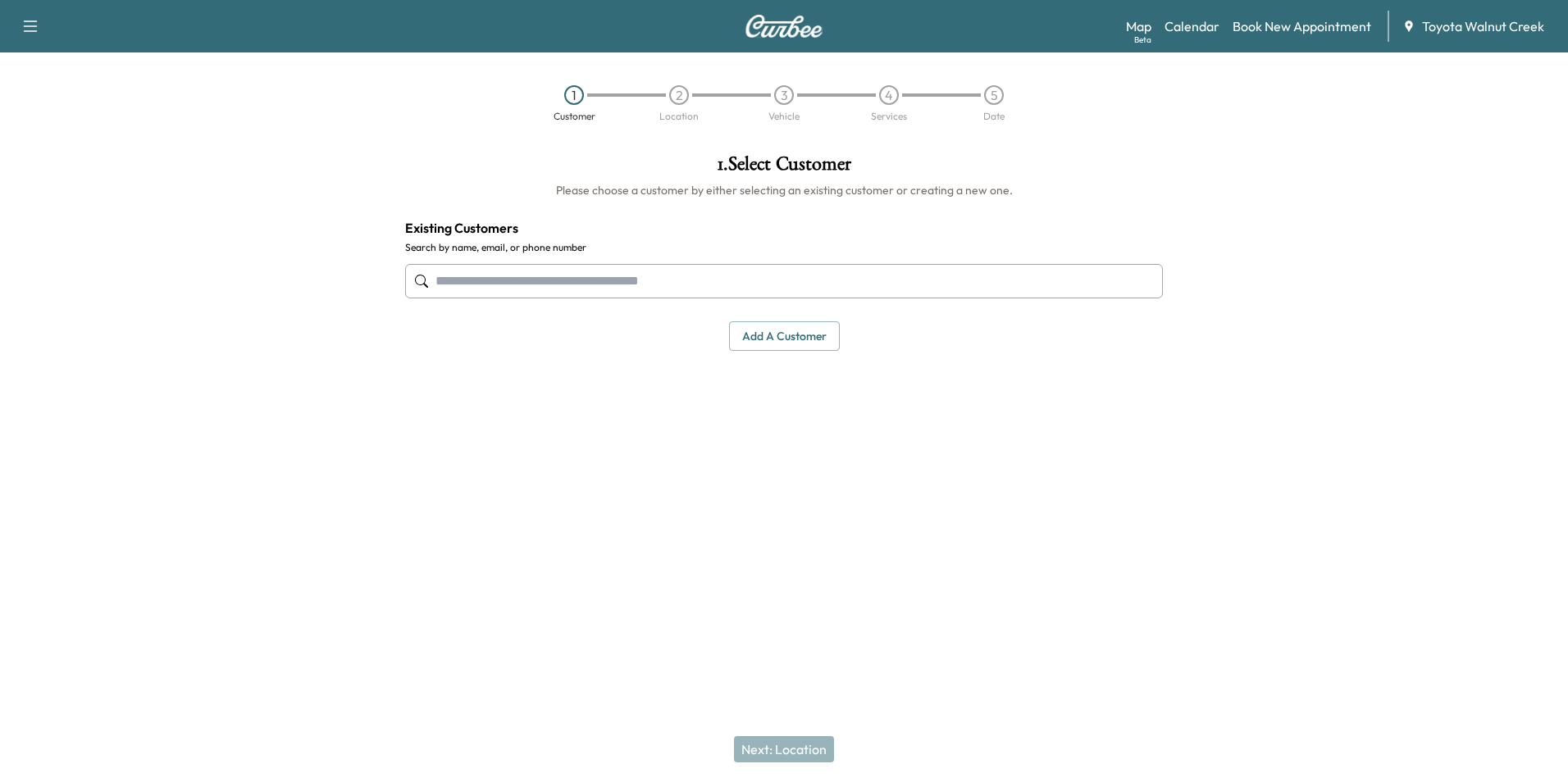
click at [485, 292] on input "text" at bounding box center [784, 282] width 758 height 35
type input "*"
